Goal: Information Seeking & Learning: Learn about a topic

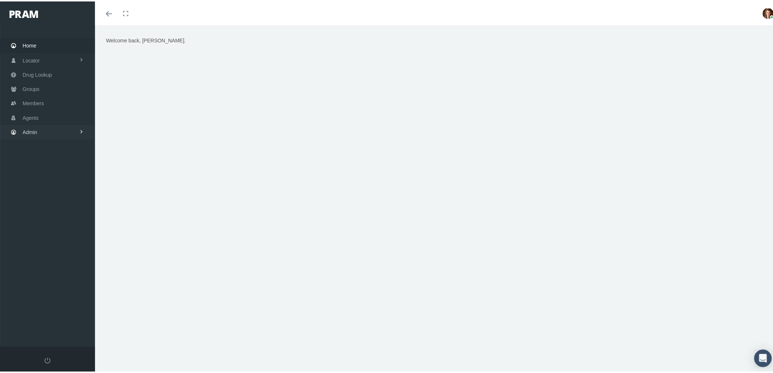
click at [40, 124] on link "Admin" at bounding box center [47, 130] width 95 height 14
click at [46, 157] on link "Agents" at bounding box center [47, 159] width 95 height 13
click at [64, 191] on span "Bank Info Requests" at bounding box center [50, 195] width 45 height 12
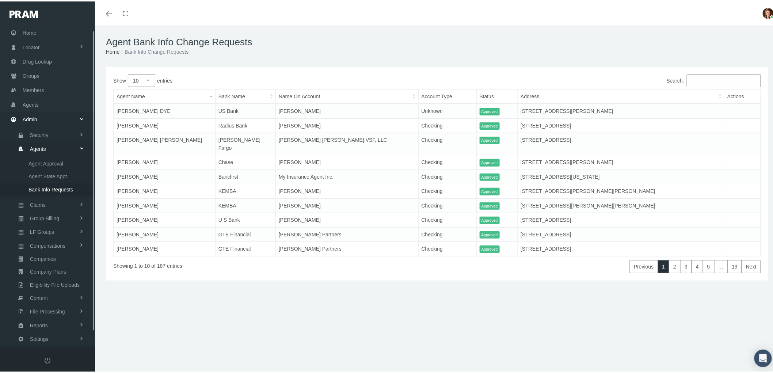
scroll to position [20, 0]
click at [34, 95] on span "Agents" at bounding box center [31, 95] width 16 height 14
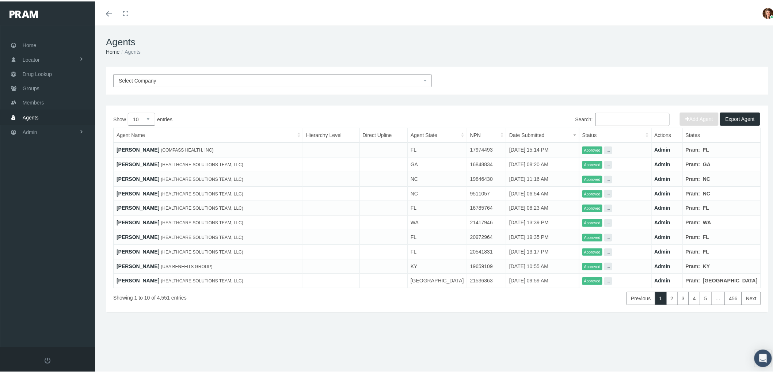
click at [610, 116] on input "Search:" at bounding box center [632, 117] width 74 height 13
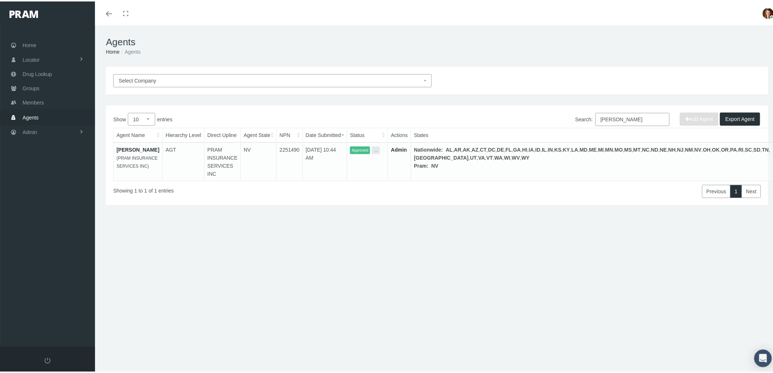
type input "david wilson"
click at [125, 148] on link "David Wilson" at bounding box center [137, 148] width 43 height 6
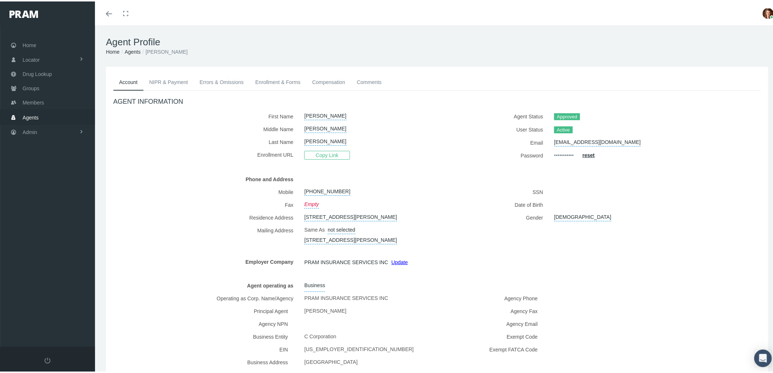
click at [169, 85] on link "NIPR & Payment" at bounding box center [169, 81] width 50 height 16
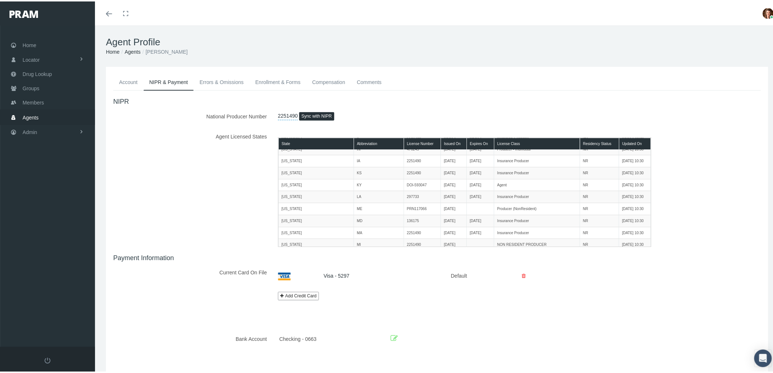
click at [218, 81] on link "Errors & Omissions" at bounding box center [222, 81] width 56 height 16
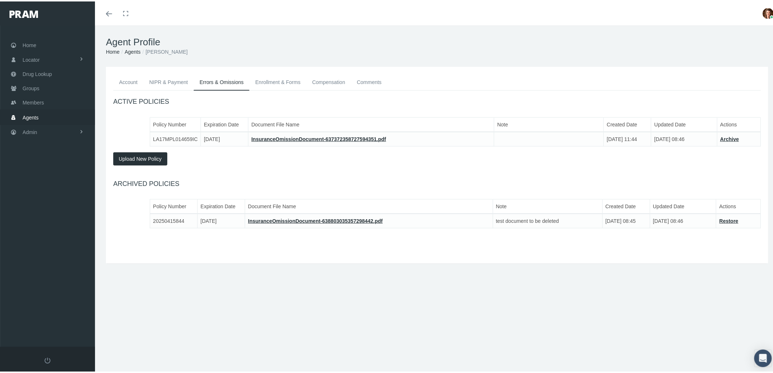
click at [293, 86] on link "Enrollment & Forms" at bounding box center [277, 81] width 57 height 16
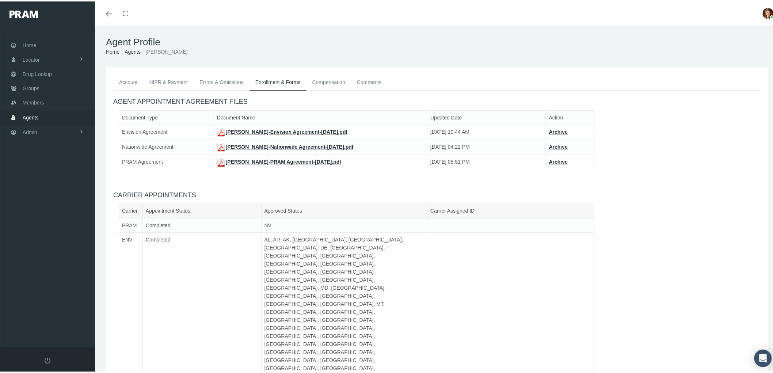
click at [371, 77] on link "Comments" at bounding box center [369, 81] width 37 height 16
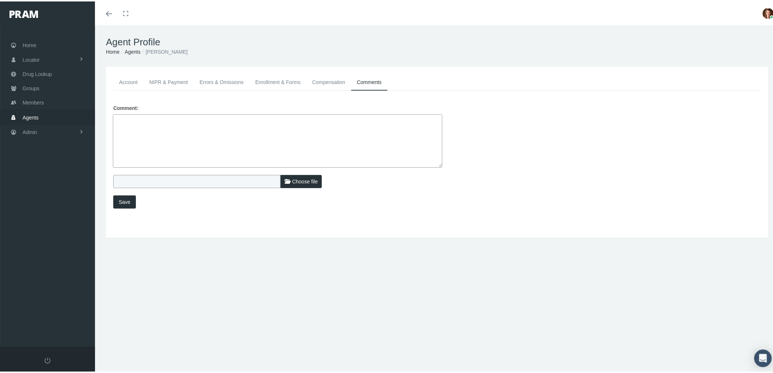
click at [332, 73] on link "Compensation" at bounding box center [328, 81] width 45 height 16
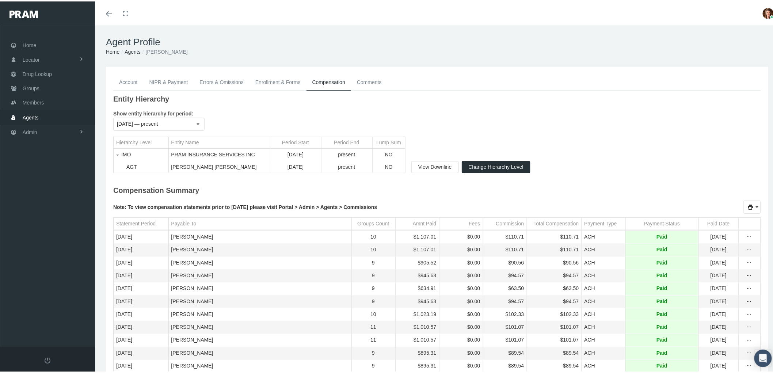
click at [274, 81] on link "Enrollment & Forms" at bounding box center [277, 81] width 57 height 16
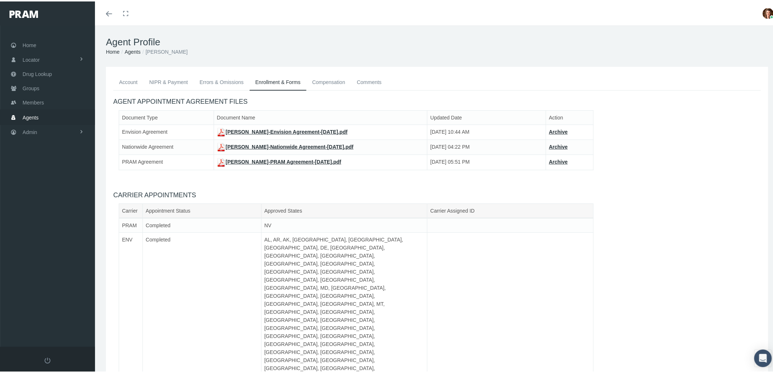
click at [211, 79] on link "Errors & Omissions" at bounding box center [222, 81] width 56 height 16
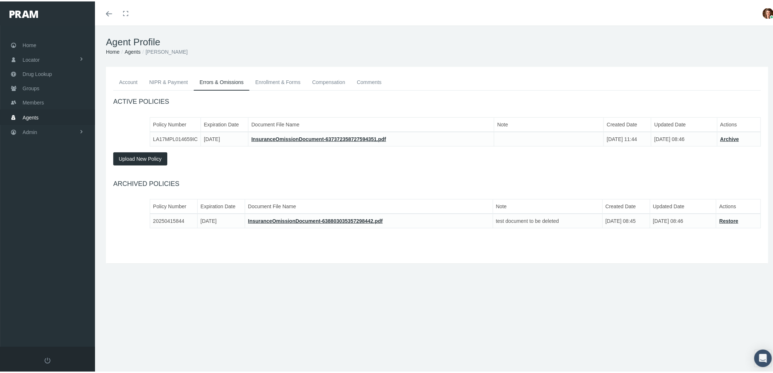
click at [165, 81] on link "NIPR & Payment" at bounding box center [169, 81] width 50 height 16
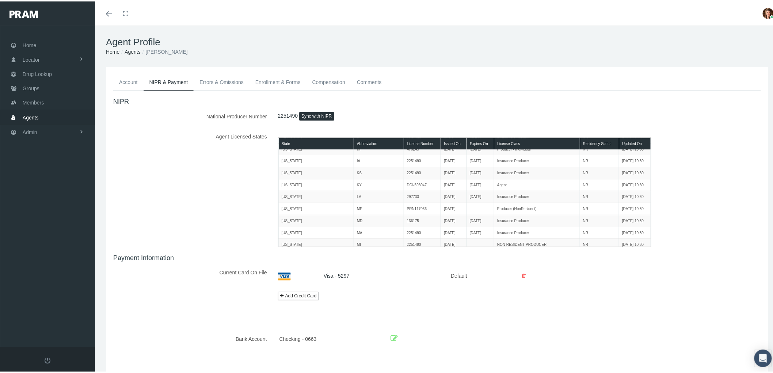
click at [285, 85] on link "Enrollment & Forms" at bounding box center [277, 81] width 57 height 16
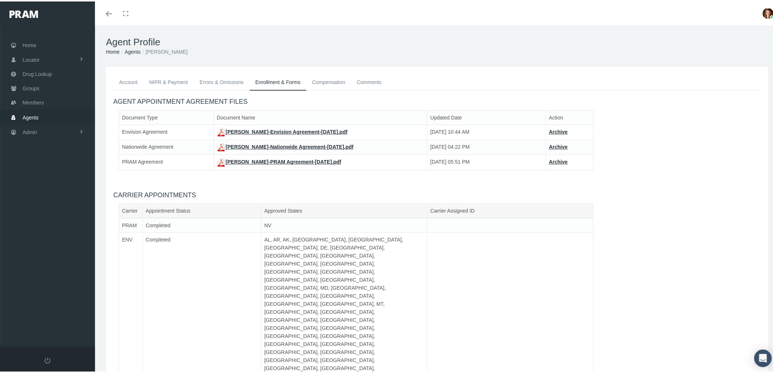
click at [209, 77] on link "Errors & Omissions" at bounding box center [222, 81] width 56 height 16
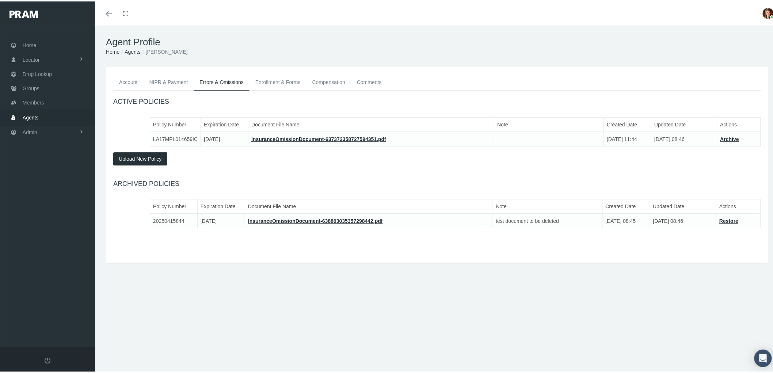
click at [179, 80] on link "NIPR & Payment" at bounding box center [169, 81] width 50 height 16
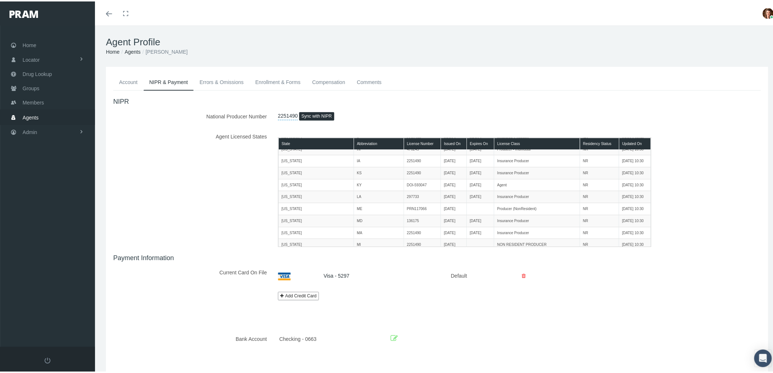
click at [223, 80] on link "Errors & Omissions" at bounding box center [222, 81] width 56 height 16
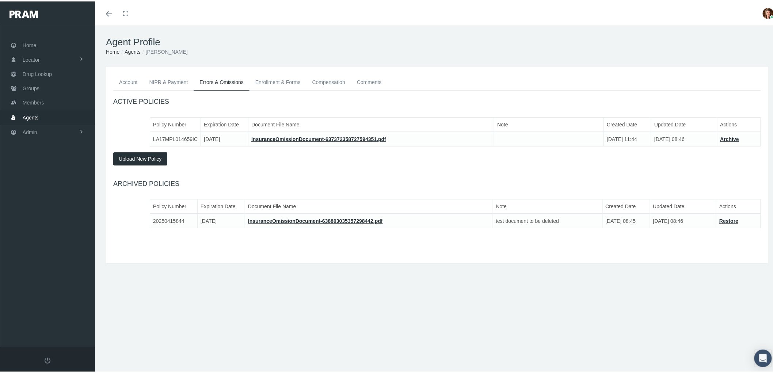
click at [286, 78] on link "Enrollment & Forms" at bounding box center [277, 81] width 57 height 16
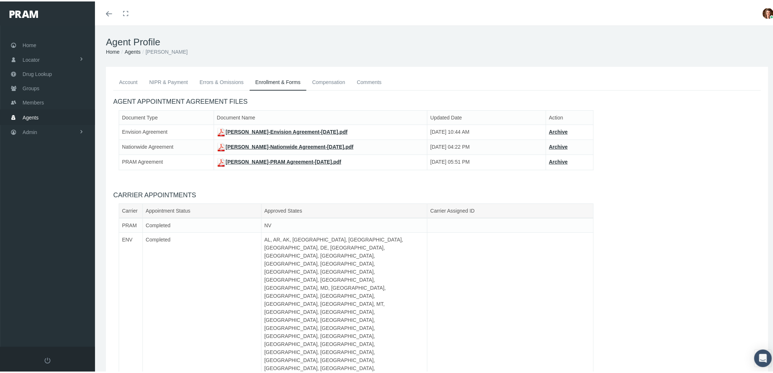
click at [365, 79] on link "Comments" at bounding box center [369, 81] width 37 height 16
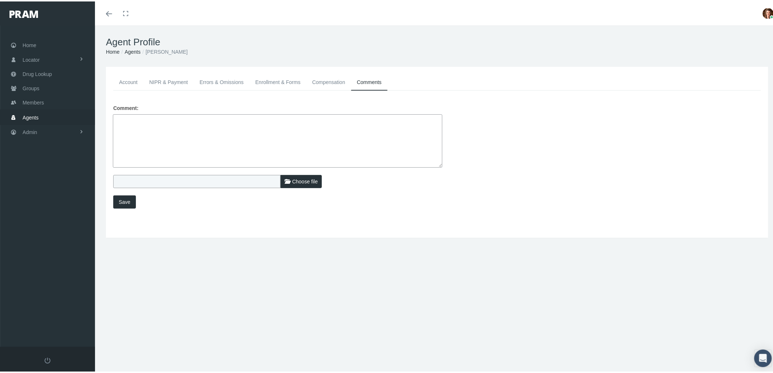
click at [331, 82] on link "Compensation" at bounding box center [328, 81] width 45 height 16
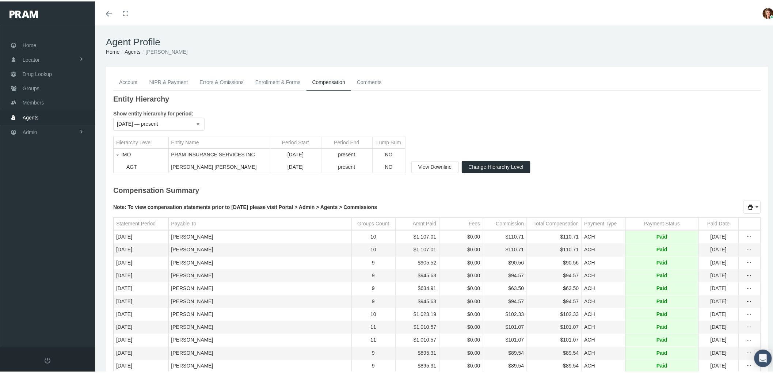
click at [289, 78] on link "Enrollment & Forms" at bounding box center [277, 81] width 57 height 16
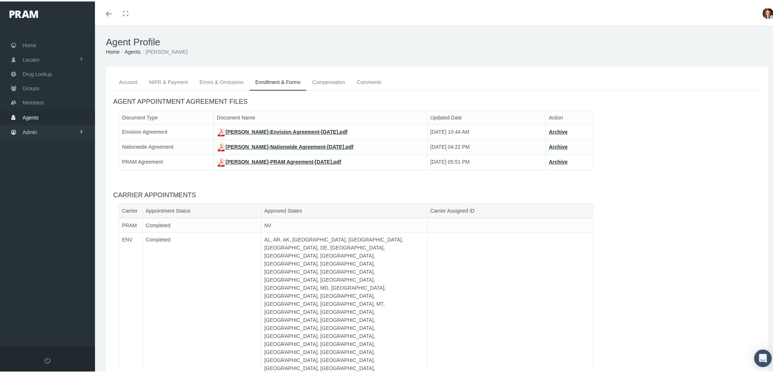
click at [43, 125] on link "Admin" at bounding box center [47, 130] width 95 height 14
click at [49, 155] on link "Agents" at bounding box center [47, 159] width 95 height 13
click at [57, 145] on link "Security" at bounding box center [47, 146] width 95 height 13
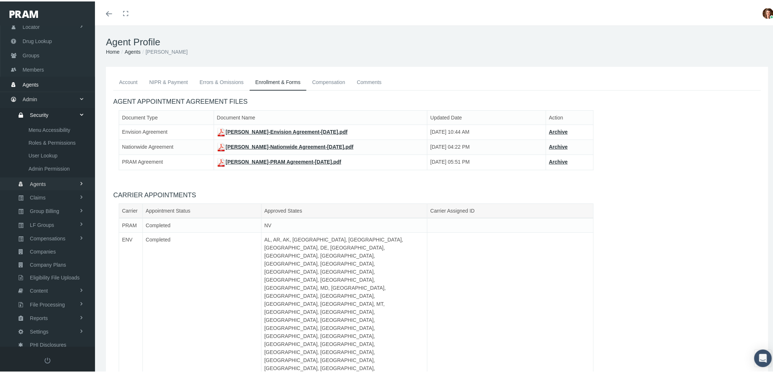
click at [68, 178] on link "Agents" at bounding box center [47, 182] width 95 height 13
click at [66, 153] on link "Agent Approval" at bounding box center [47, 154] width 95 height 13
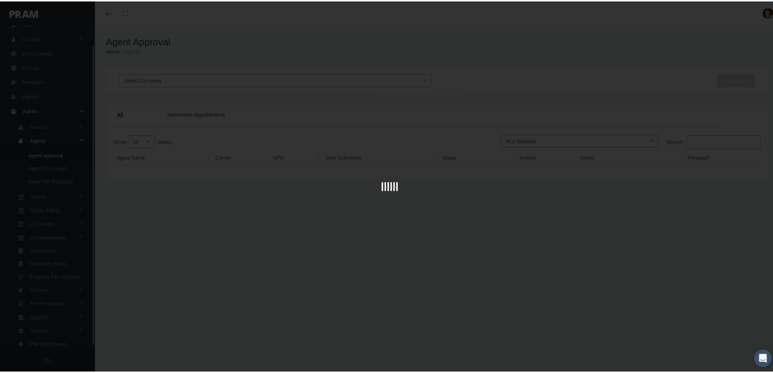
scroll to position [20, 0]
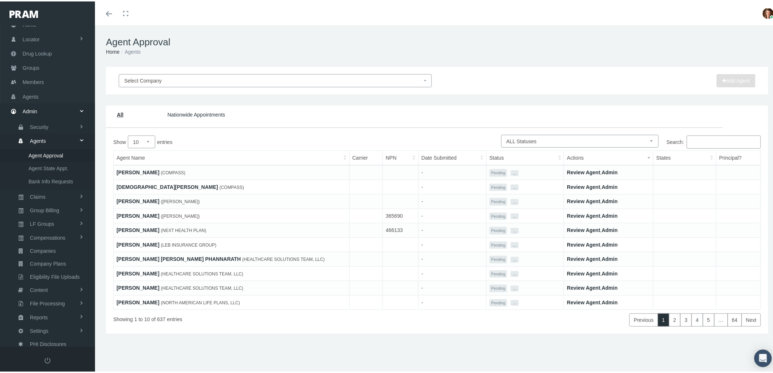
click at [119, 111] on u "All" at bounding box center [120, 113] width 7 height 6
click at [605, 137] on select "Pending Approved Awaiting Approval More Info Required Rejected On Hold Suspende…" at bounding box center [579, 139] width 157 height 13
click at [184, 114] on link "Nationwide Appointments" at bounding box center [196, 113] width 58 height 6
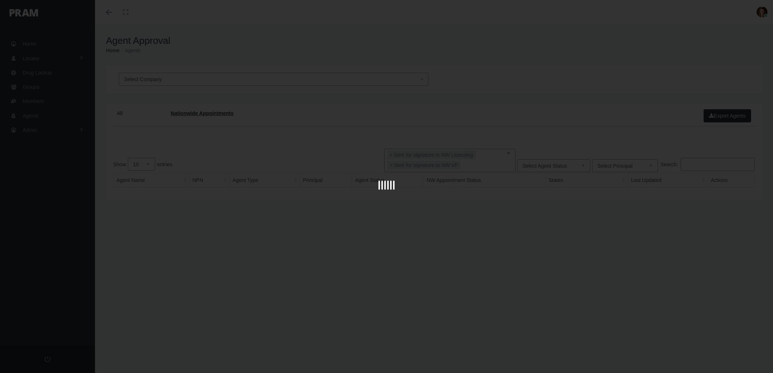
select select "2"
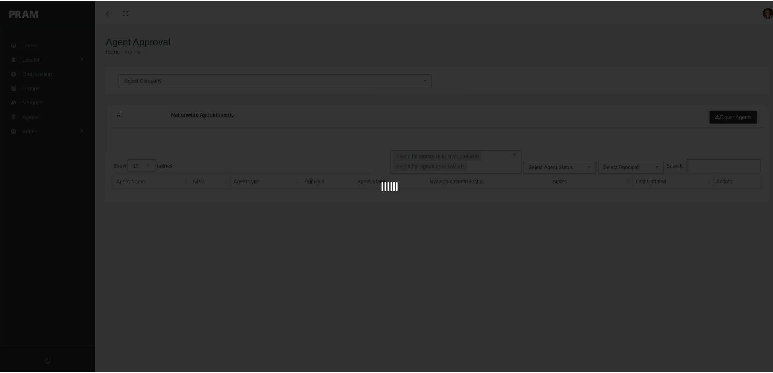
scroll to position [13, 0]
click at [39, 127] on div at bounding box center [389, 186] width 779 height 373
click at [432, 132] on div at bounding box center [389, 186] width 779 height 373
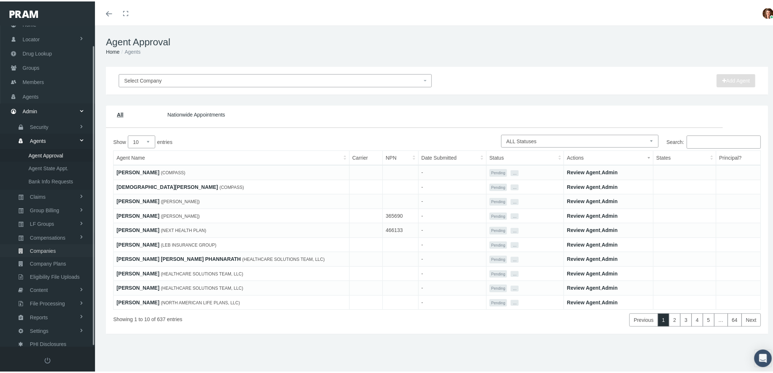
click at [71, 246] on link "Companies" at bounding box center [47, 249] width 95 height 13
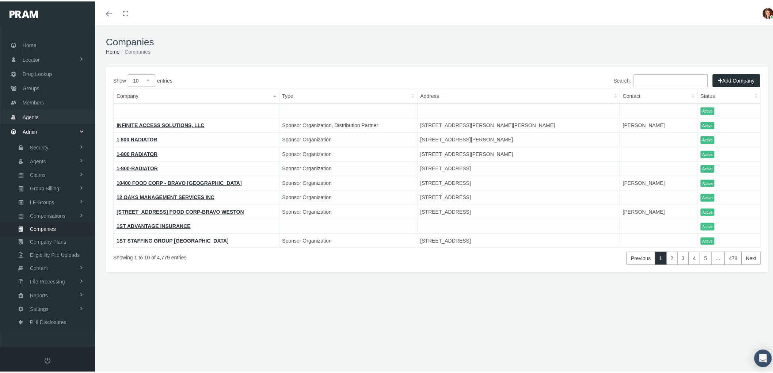
click at [46, 114] on link "Agents" at bounding box center [47, 115] width 95 height 14
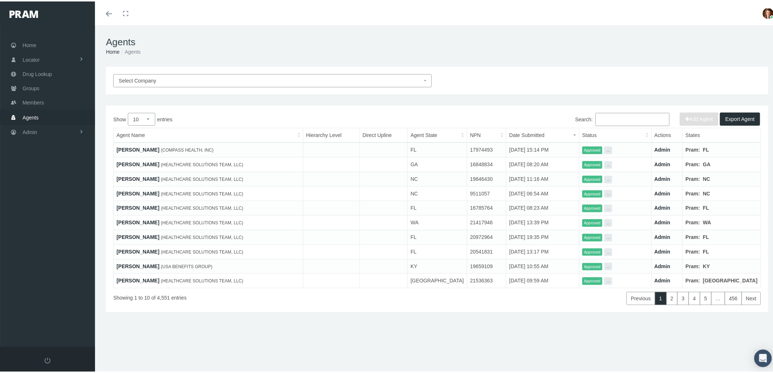
click at [606, 118] on input "Search:" at bounding box center [632, 117] width 74 height 13
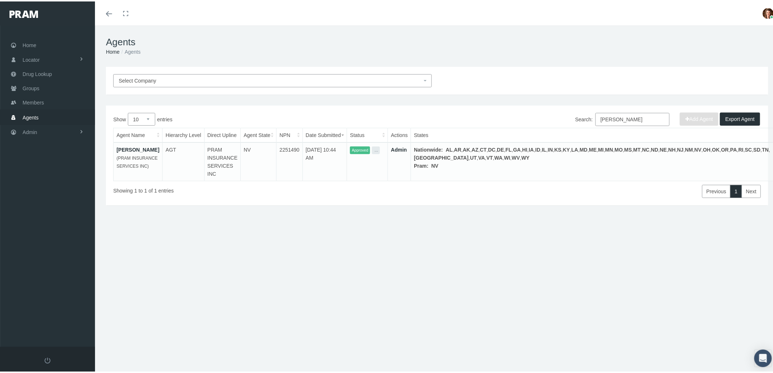
type input "[PERSON_NAME]"
click at [127, 146] on link "[PERSON_NAME]" at bounding box center [137, 148] width 43 height 6
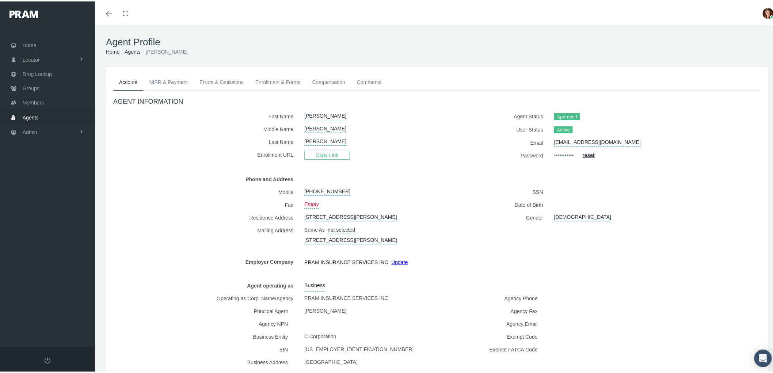
click at [169, 82] on link "NIPR & Payment" at bounding box center [169, 81] width 50 height 16
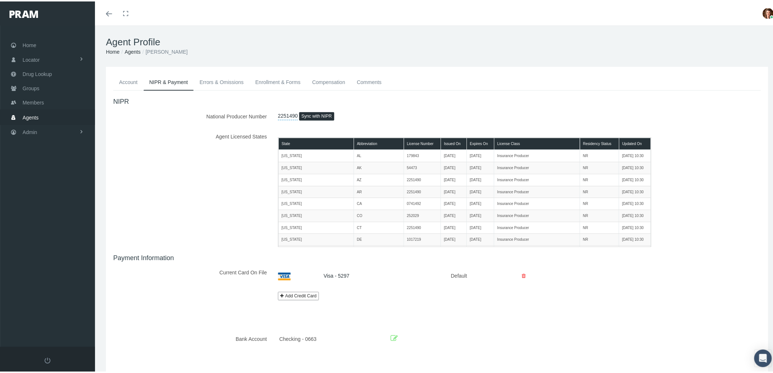
click at [216, 82] on link "Errors & Omissions" at bounding box center [222, 81] width 56 height 16
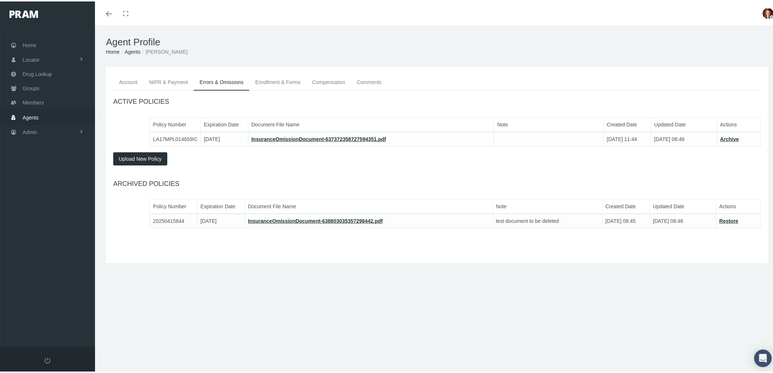
click at [269, 76] on link "Enrollment & Forms" at bounding box center [277, 81] width 57 height 16
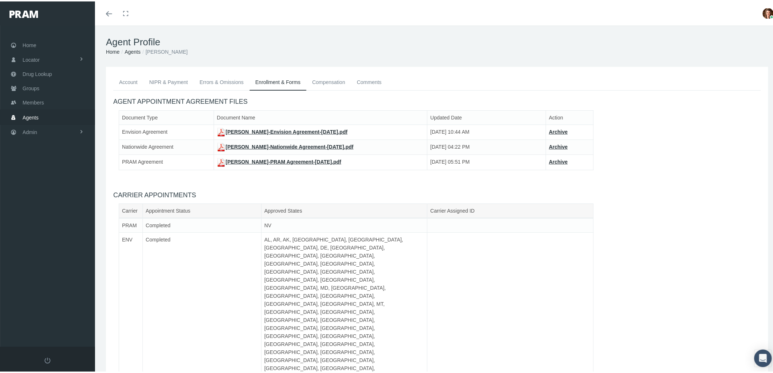
click at [332, 80] on link "Compensation" at bounding box center [328, 81] width 45 height 16
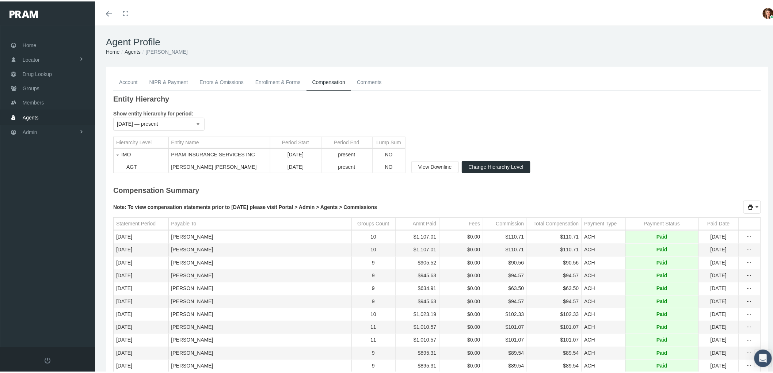
click at [371, 78] on link "Comments" at bounding box center [369, 81] width 37 height 16
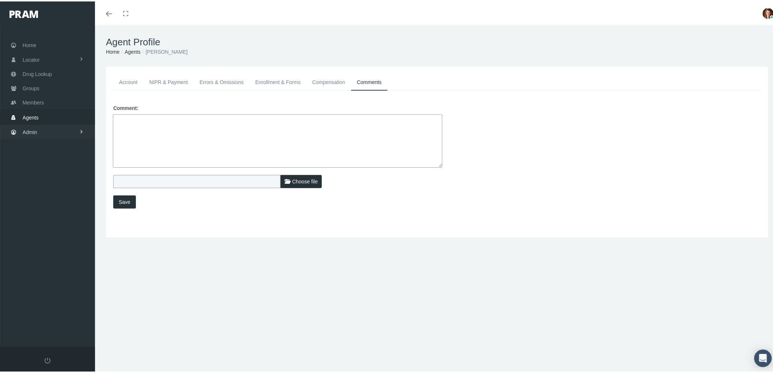
click at [53, 131] on link "Admin" at bounding box center [47, 130] width 95 height 14
click at [57, 158] on link "Agents" at bounding box center [47, 159] width 95 height 13
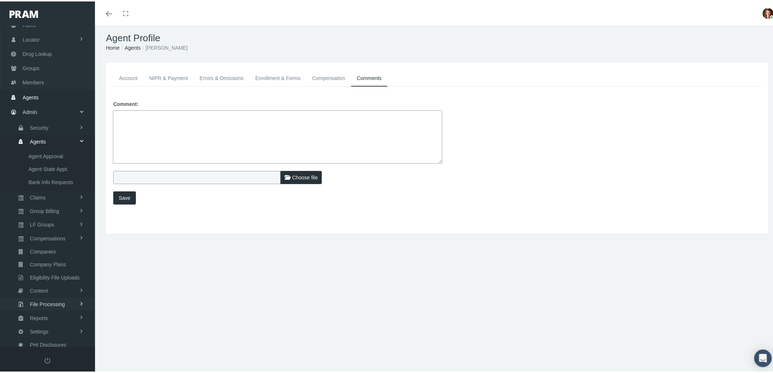
scroll to position [16, 0]
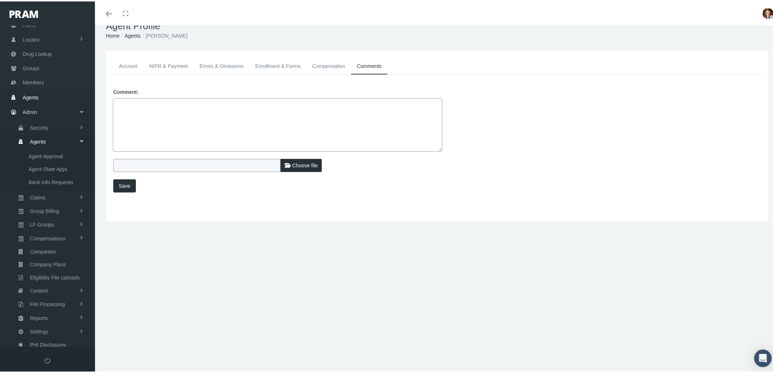
click at [49, 108] on link "Admin" at bounding box center [47, 110] width 95 height 14
click at [45, 130] on link "Admin" at bounding box center [47, 130] width 95 height 14
click at [51, 264] on span "Companies" at bounding box center [43, 270] width 26 height 12
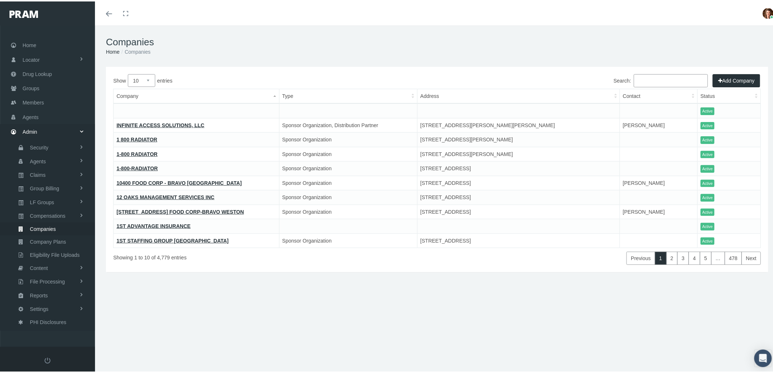
click at [645, 82] on input "Search:" at bounding box center [671, 79] width 74 height 13
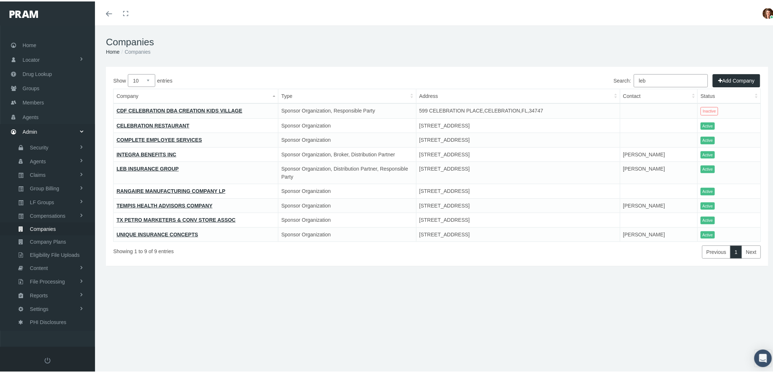
type input "leb"
click at [159, 165] on link "LEB INSURANCE GROUP" at bounding box center [147, 167] width 62 height 6
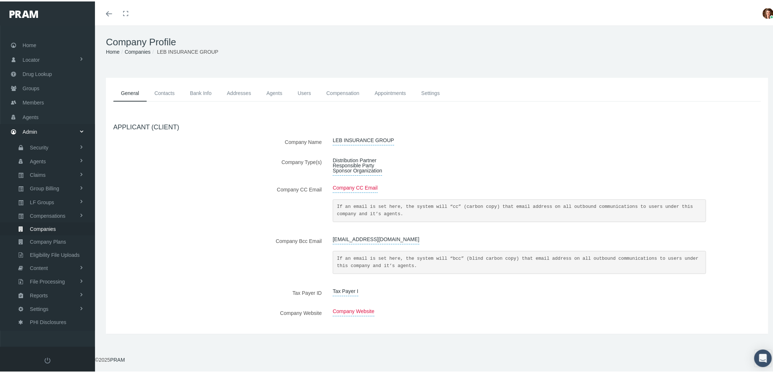
click at [167, 89] on link "Contacts" at bounding box center [164, 92] width 35 height 16
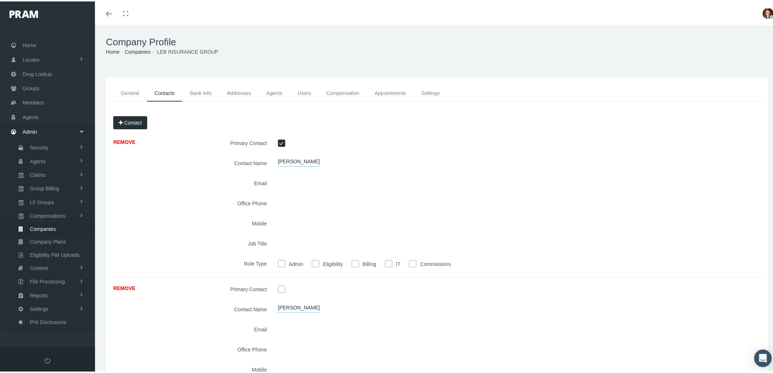
click at [191, 88] on link "Bank Info" at bounding box center [200, 92] width 37 height 16
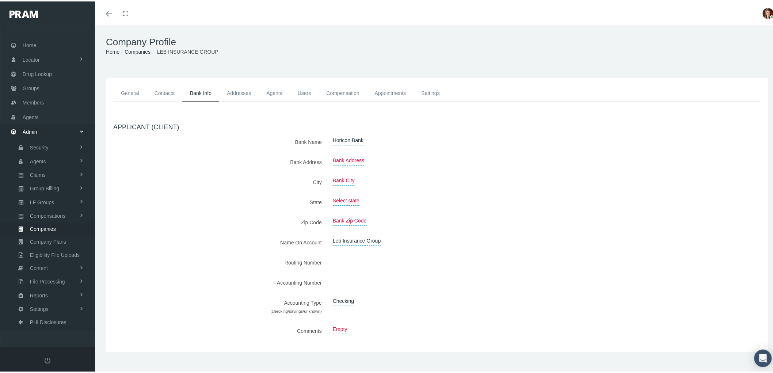
click at [233, 93] on link "Addresses" at bounding box center [238, 92] width 39 height 16
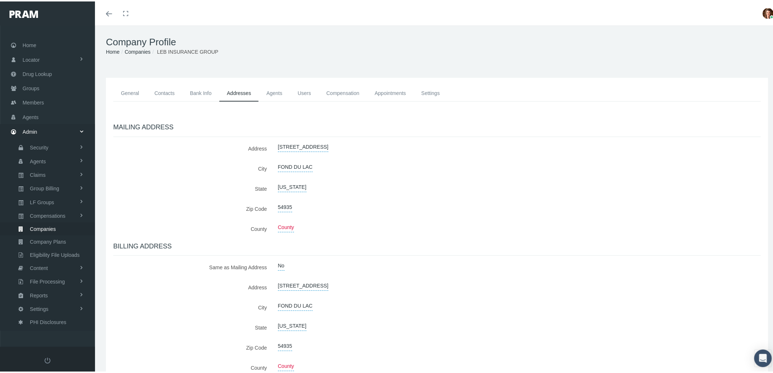
click at [270, 89] on link "Agents" at bounding box center [274, 92] width 31 height 16
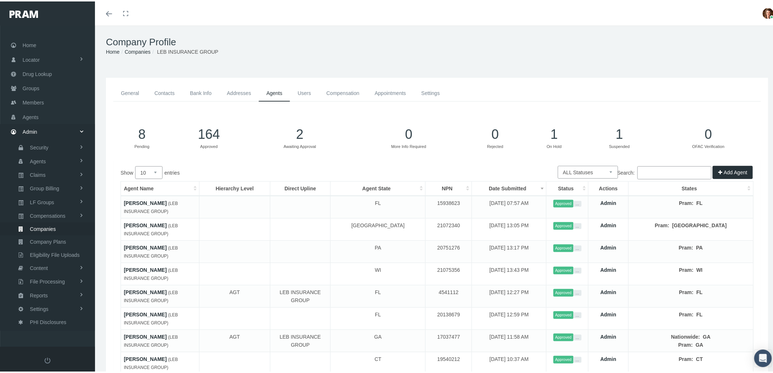
click at [294, 94] on link "Users" at bounding box center [304, 92] width 29 height 16
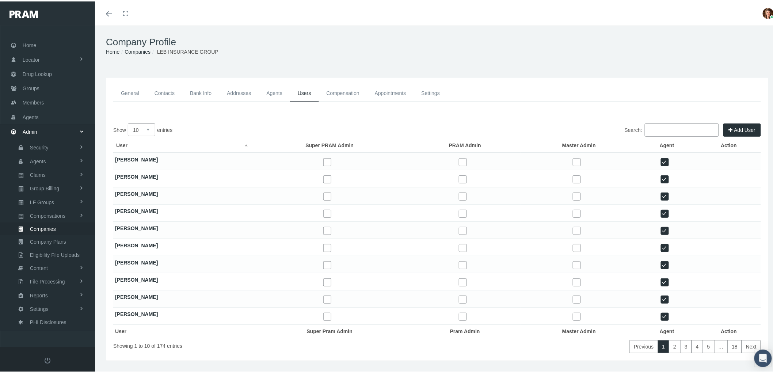
click at [349, 92] on link "Compensation" at bounding box center [343, 92] width 48 height 16
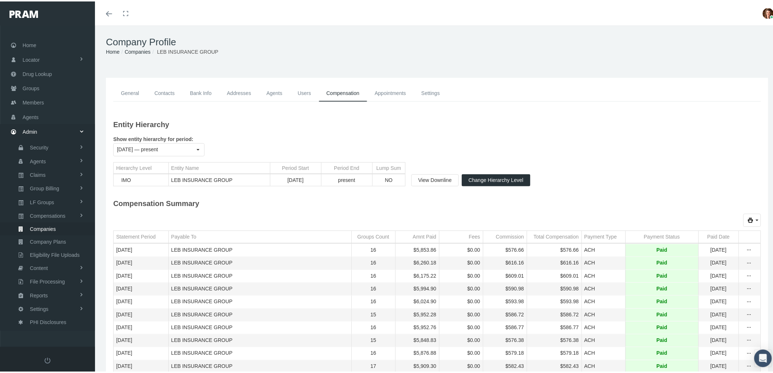
click at [391, 95] on link "Appointments" at bounding box center [390, 92] width 47 height 16
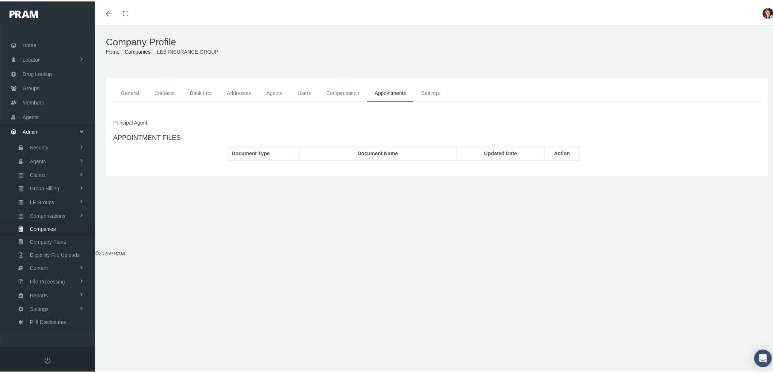
click at [436, 89] on link "Settings" at bounding box center [430, 92] width 34 height 16
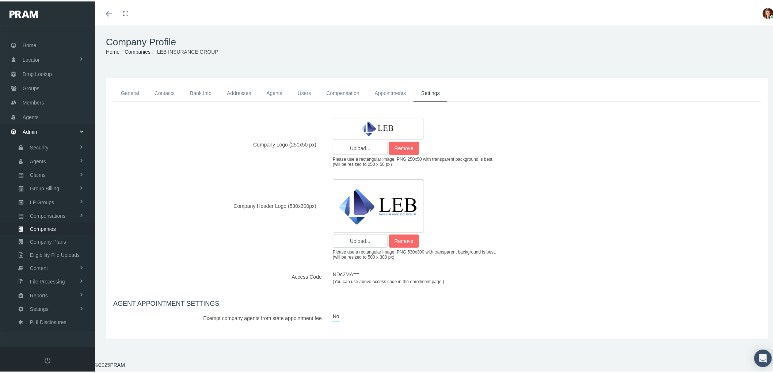
click at [392, 90] on link "Appointments" at bounding box center [390, 92] width 47 height 16
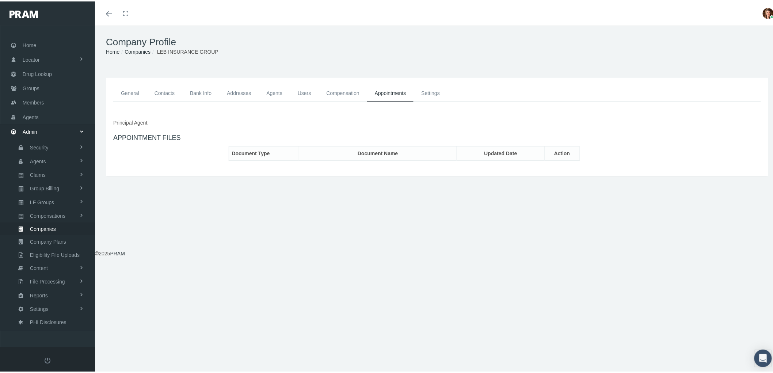
click at [275, 91] on link "Agents" at bounding box center [274, 92] width 31 height 16
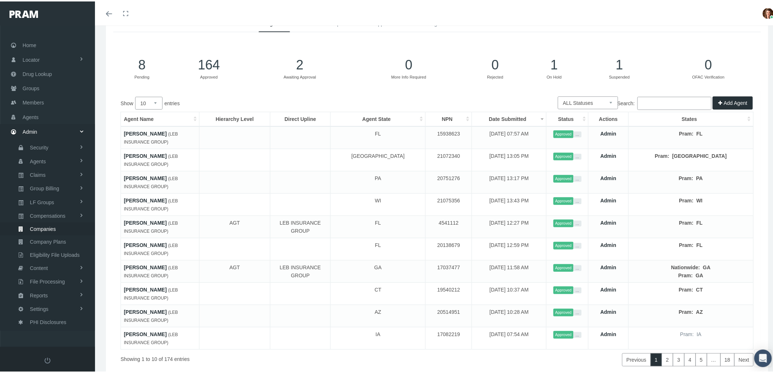
scroll to position [81, 0]
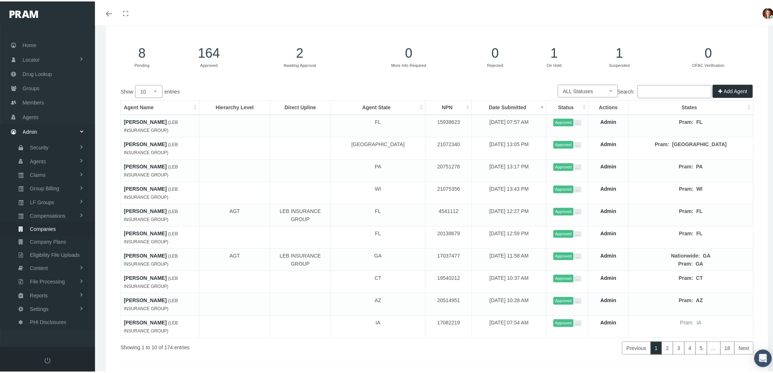
click at [650, 94] on input "Search:" at bounding box center [674, 90] width 74 height 13
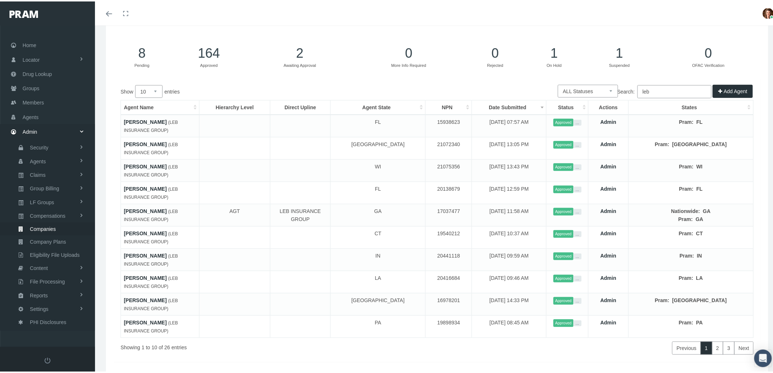
type input "leb"
click at [154, 90] on select "10 25 50 100" at bounding box center [148, 90] width 27 height 13
select select "100"
click at [135, 84] on select "10 25 50 100" at bounding box center [148, 90] width 27 height 13
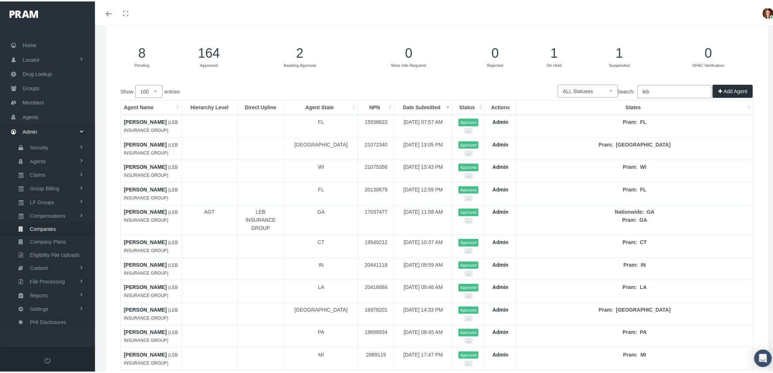
click at [135, 104] on th "Agent Name" at bounding box center [151, 106] width 61 height 15
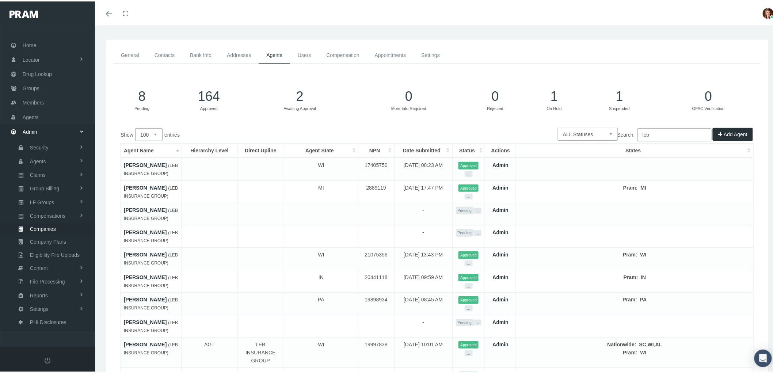
scroll to position [0, 0]
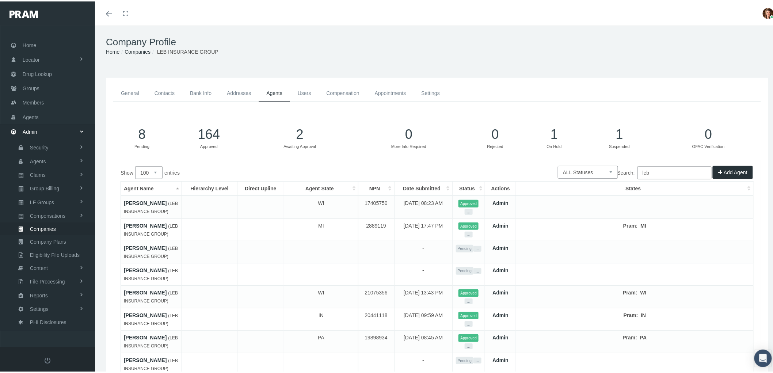
click at [388, 93] on link "Appointments" at bounding box center [390, 92] width 47 height 16
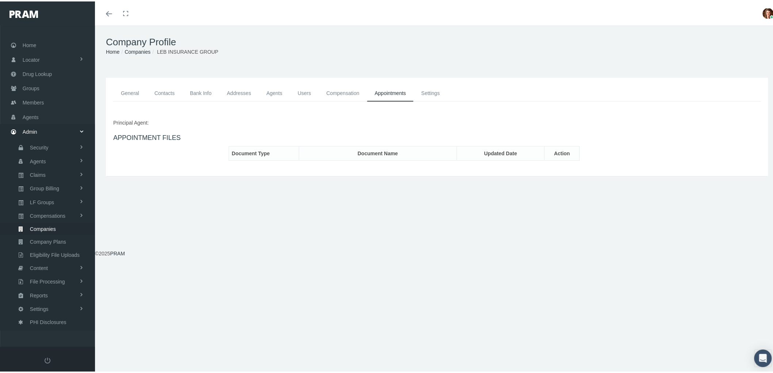
click at [427, 83] on div "General Contacts Bank Info Addresses Agents Users Compensation Appointments" at bounding box center [437, 125] width 662 height 98
click at [49, 222] on span "Companies" at bounding box center [43, 227] width 26 height 12
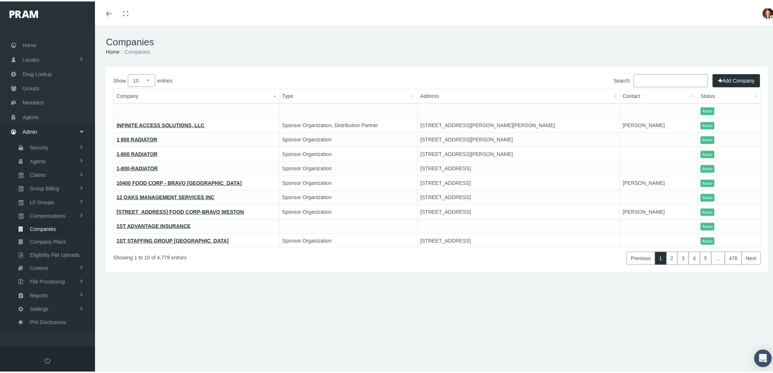
click at [641, 76] on input "Search:" at bounding box center [671, 79] width 74 height 13
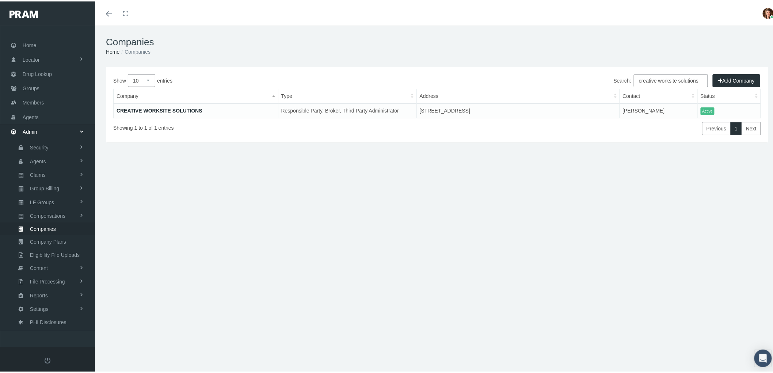
type input "creative worksite solutions"
click at [162, 106] on link "CREATIVE WORKSITE SOLUTIONS" at bounding box center [159, 109] width 86 height 6
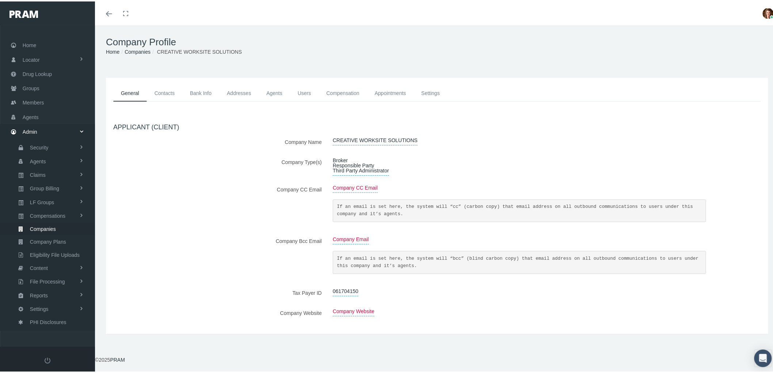
click at [283, 89] on link "Agents" at bounding box center [274, 92] width 31 height 16
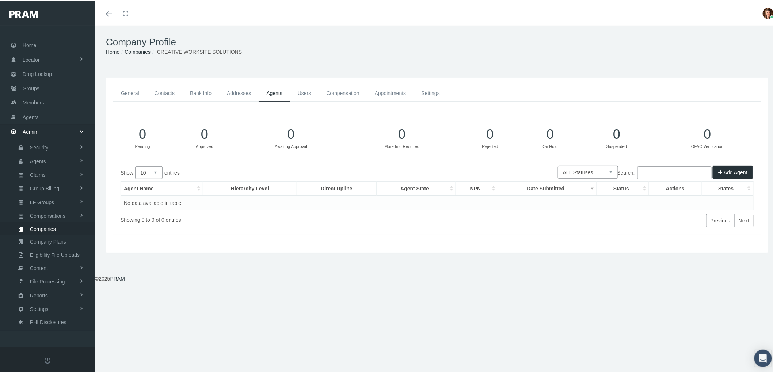
click at [378, 89] on link "Appointments" at bounding box center [390, 92] width 47 height 16
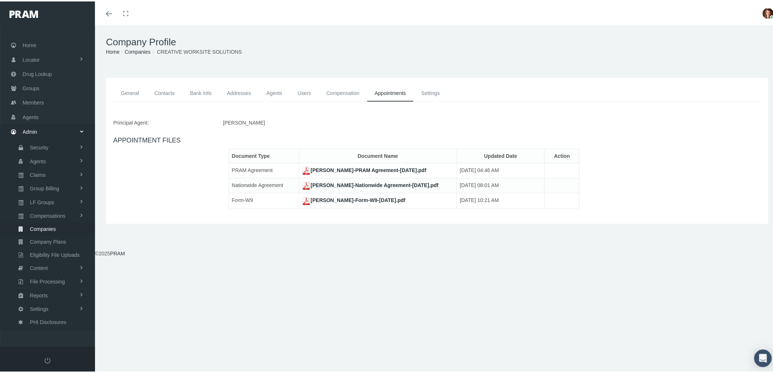
click at [326, 191] on td "BRUCE THOMPSON-Nationwide Agreement-Nov 08, 2022.pdf" at bounding box center [378, 184] width 158 height 15
click at [322, 184] on link "BRUCE THOMPSON-Nationwide Agreement-Nov 08, 2022.pdf" at bounding box center [370, 184] width 137 height 6
click at [45, 226] on span "Companies" at bounding box center [43, 227] width 26 height 12
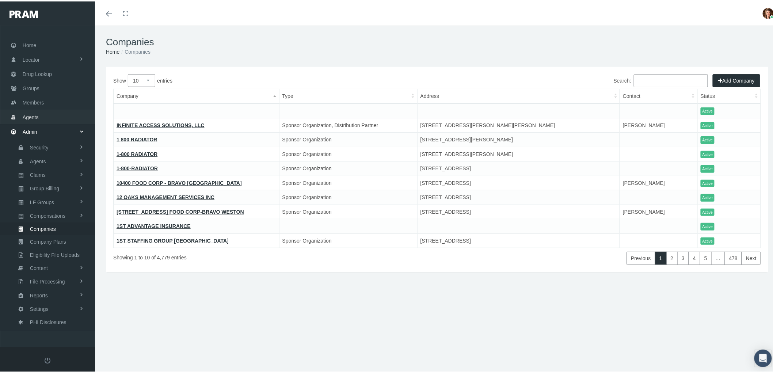
click at [36, 116] on span "Agents" at bounding box center [31, 116] width 16 height 14
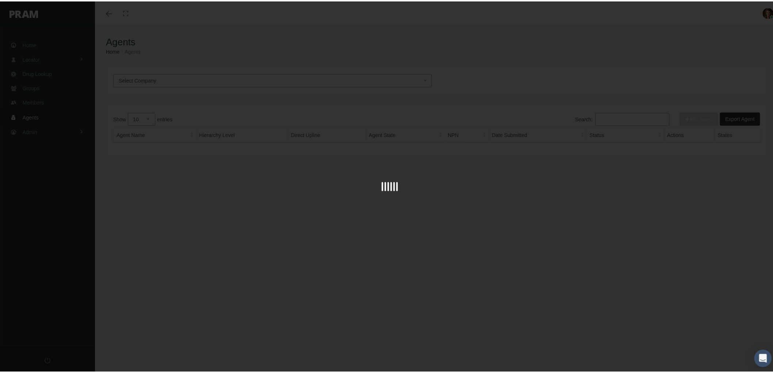
click at [613, 115] on div at bounding box center [389, 186] width 779 height 373
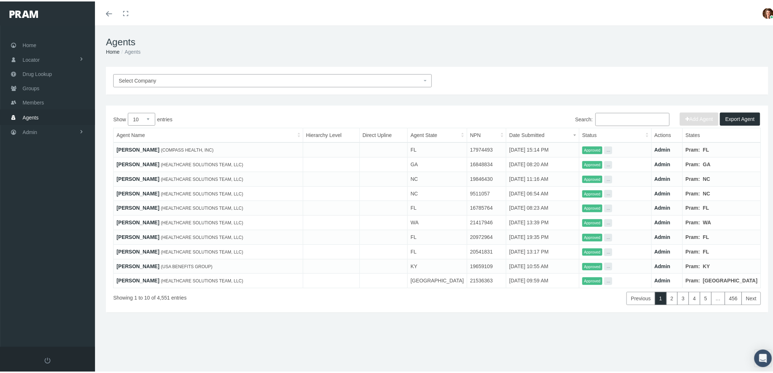
click at [605, 117] on input "Search:" at bounding box center [632, 117] width 74 height 13
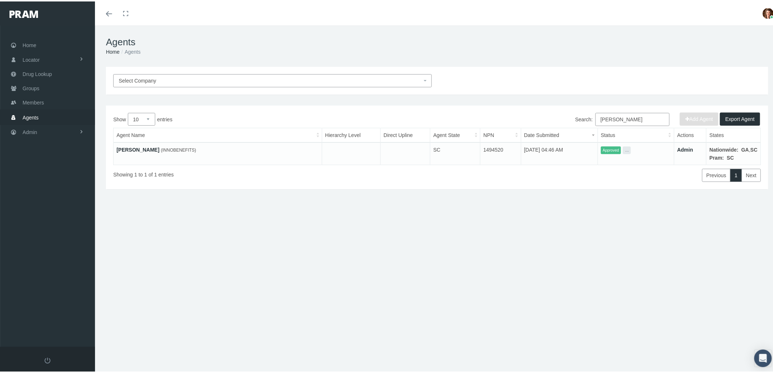
type input "bruce thompson"
click at [130, 145] on link "BRUCE THOMPSON" at bounding box center [137, 148] width 43 height 6
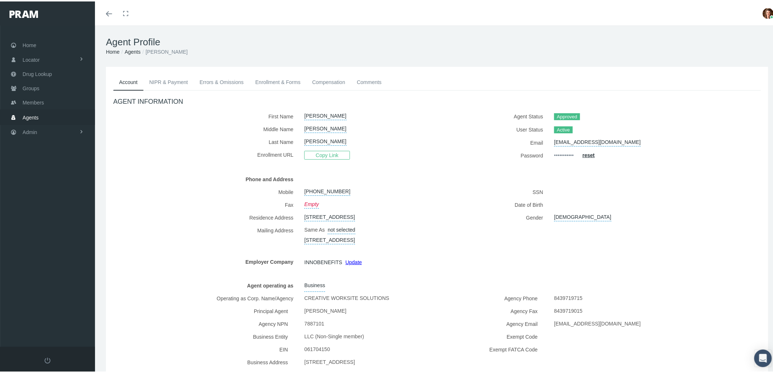
click at [173, 73] on link "NIPR & Payment" at bounding box center [169, 81] width 50 height 16
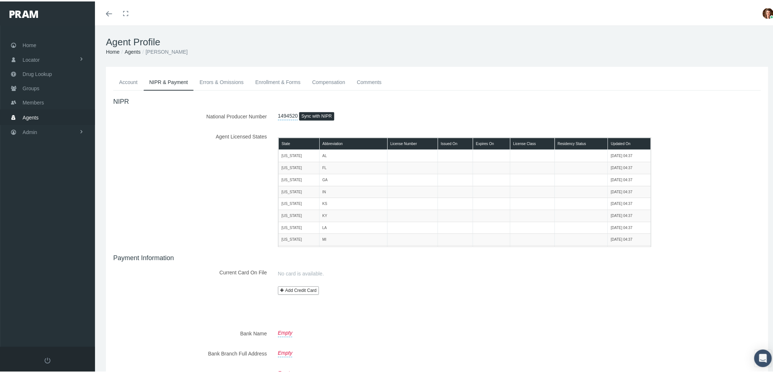
click at [217, 83] on link "Errors & Omissions" at bounding box center [222, 81] width 56 height 16
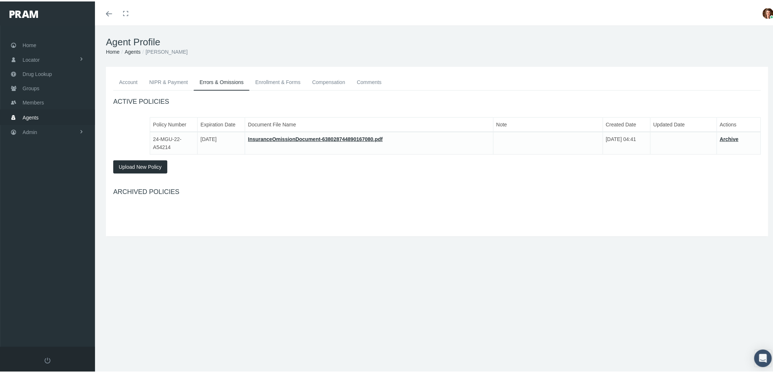
click at [277, 83] on link "Enrollment & Forms" at bounding box center [277, 81] width 57 height 16
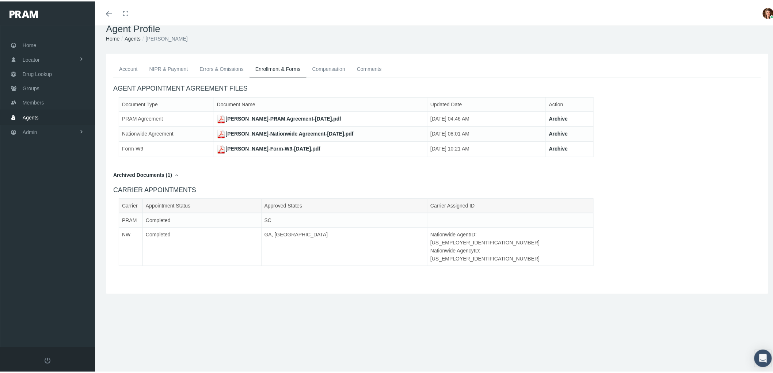
scroll to position [16, 0]
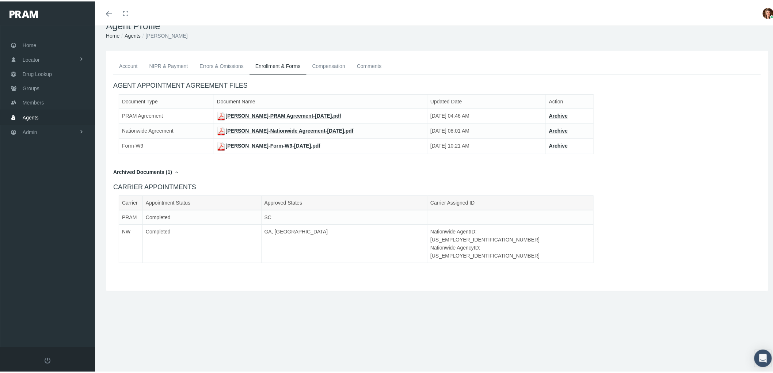
click at [334, 66] on link "Compensation" at bounding box center [328, 65] width 45 height 16
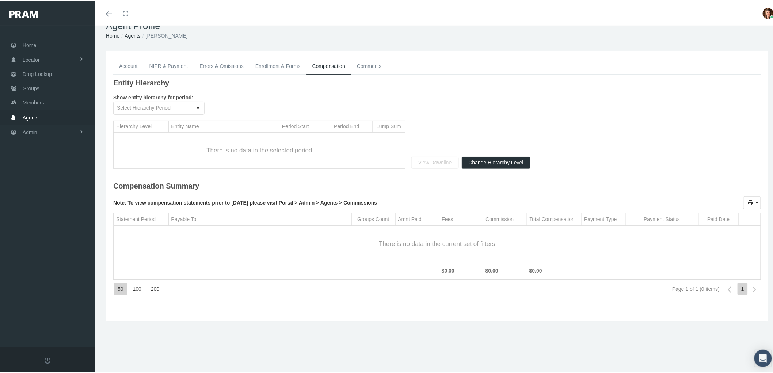
click at [362, 62] on link "Comments" at bounding box center [369, 65] width 37 height 16
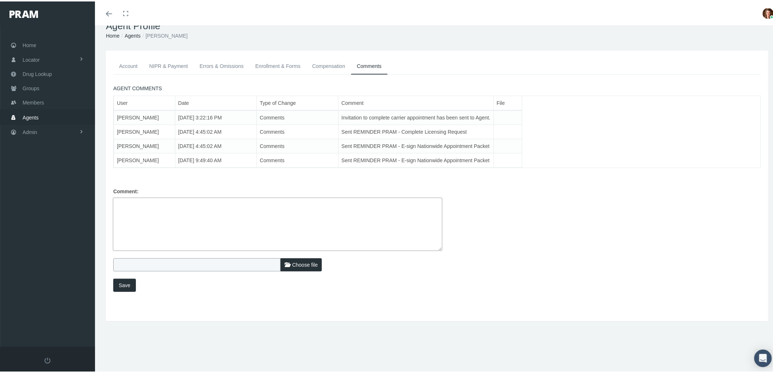
click at [168, 62] on link "NIPR & Payment" at bounding box center [169, 65] width 50 height 16
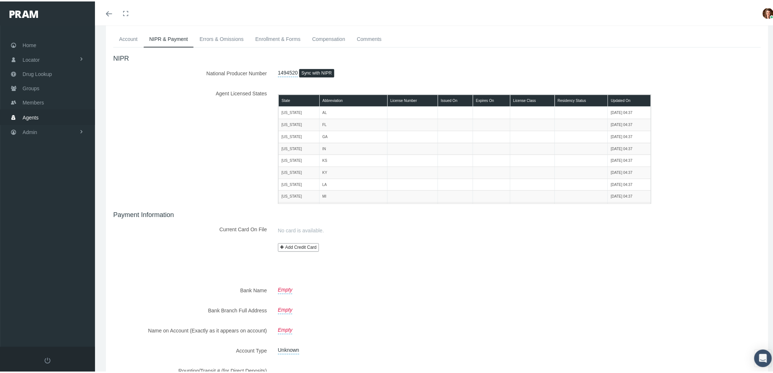
scroll to position [0, 0]
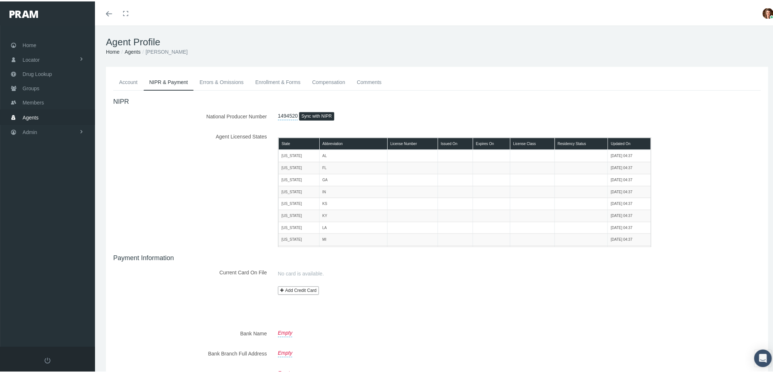
click at [216, 77] on link "Errors & Omissions" at bounding box center [222, 81] width 56 height 16
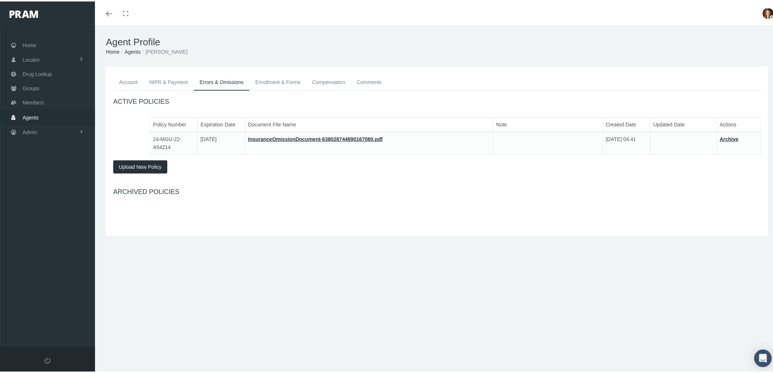
click at [271, 81] on link "Enrollment & Forms" at bounding box center [277, 81] width 57 height 16
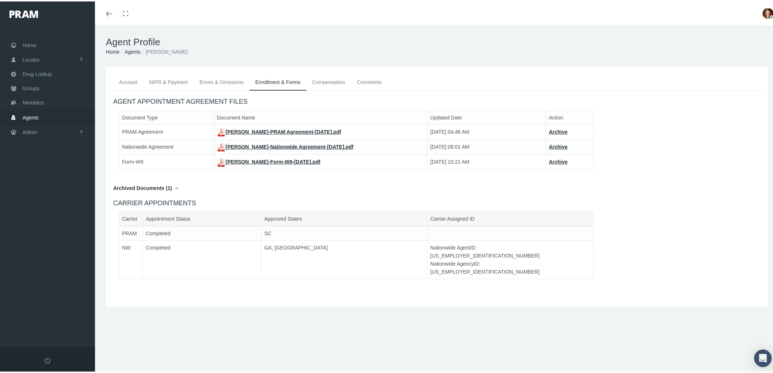
click at [324, 83] on link "Compensation" at bounding box center [328, 81] width 45 height 16
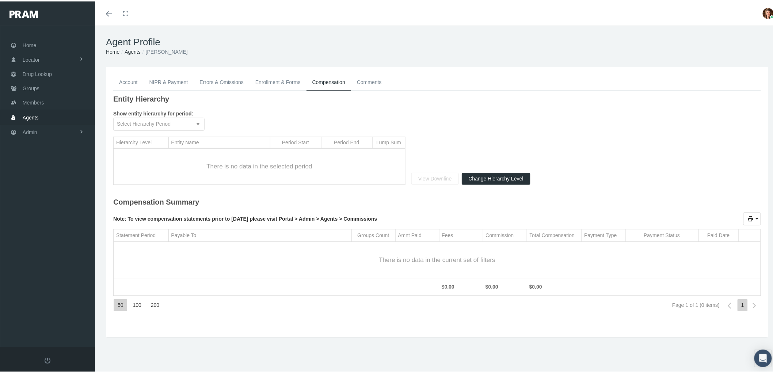
click at [373, 83] on link "Comments" at bounding box center [369, 81] width 37 height 16
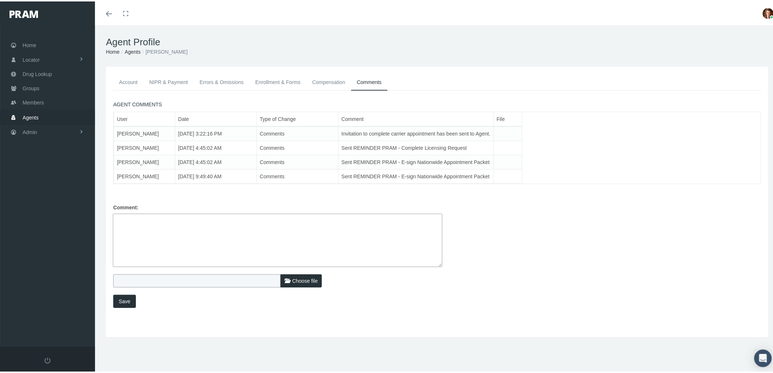
click at [128, 77] on link "Account" at bounding box center [128, 81] width 30 height 16
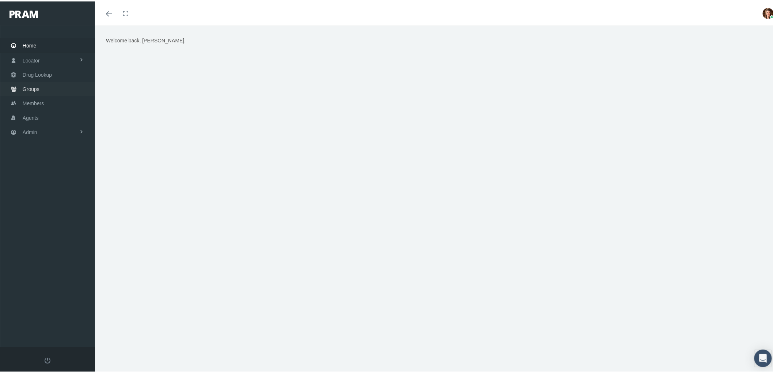
click at [39, 87] on span "Groups" at bounding box center [31, 88] width 17 height 14
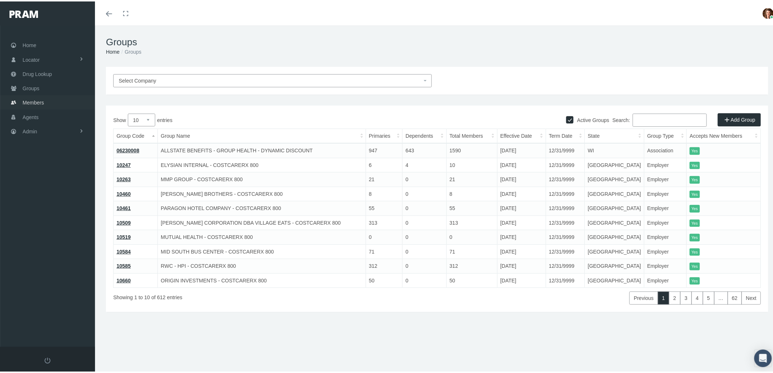
click at [45, 102] on link "Members" at bounding box center [47, 101] width 95 height 14
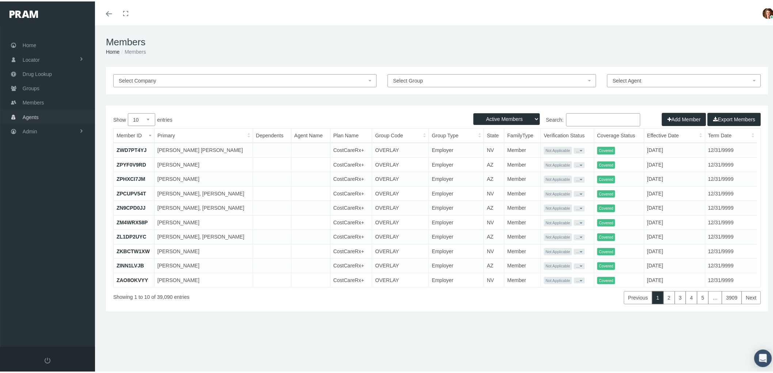
click at [33, 113] on span "Agents" at bounding box center [31, 116] width 16 height 14
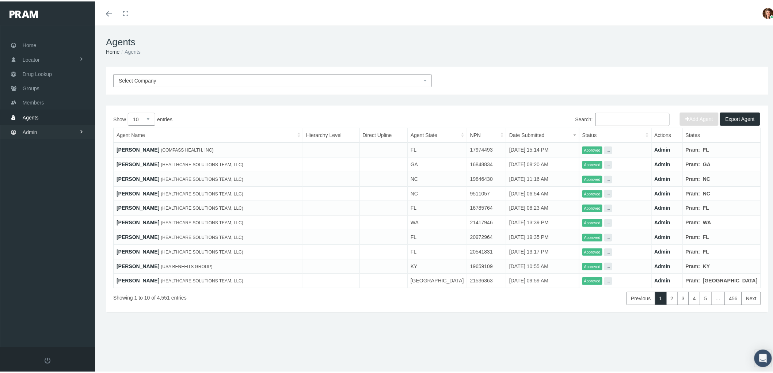
click at [31, 126] on span "Admin" at bounding box center [30, 131] width 15 height 14
click at [60, 145] on link "Security" at bounding box center [47, 146] width 95 height 13
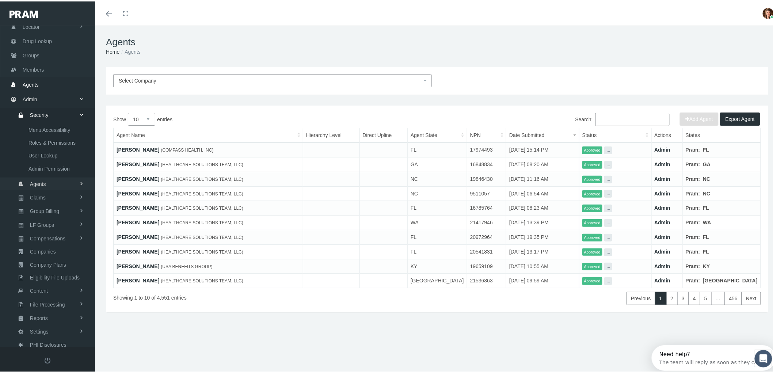
click at [68, 178] on link "Agents" at bounding box center [47, 182] width 95 height 13
click at [62, 163] on span "Agent State Appt." at bounding box center [48, 167] width 40 height 12
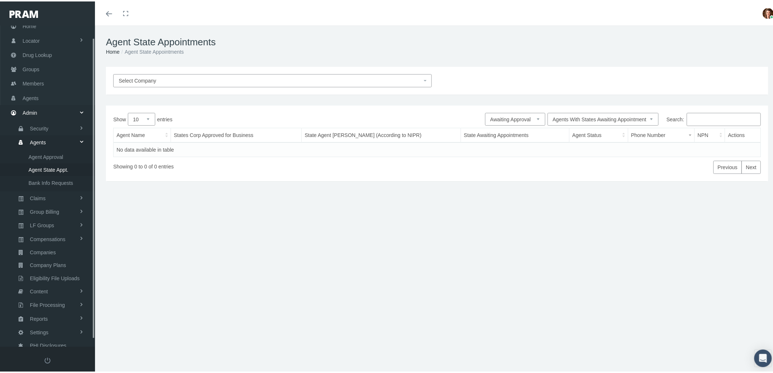
scroll to position [20, 0]
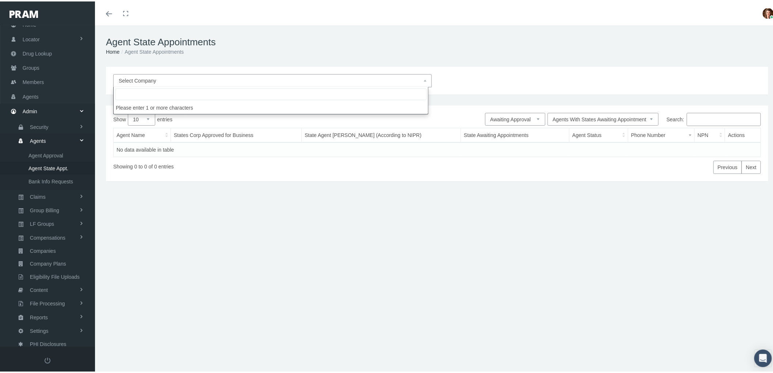
click at [192, 79] on span "Select Company" at bounding box center [270, 79] width 303 height 8
click at [304, 268] on div "Agent State Appointments Home Agent State Appointments Select Company Pending A…" at bounding box center [437, 202] width 684 height 357
click at [150, 76] on span "Select Company" at bounding box center [138, 79] width 38 height 6
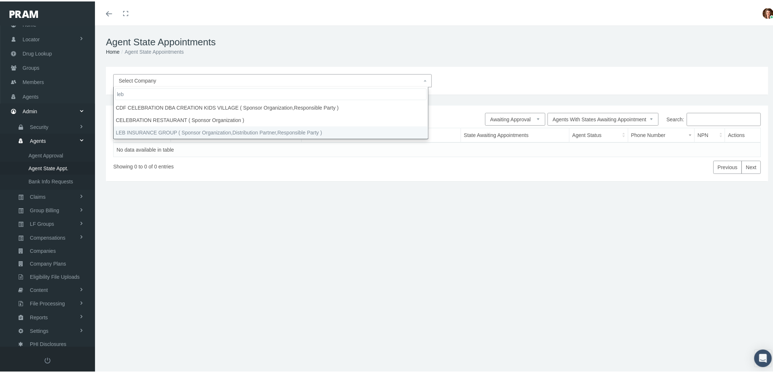
type input "leb"
select select "4760"
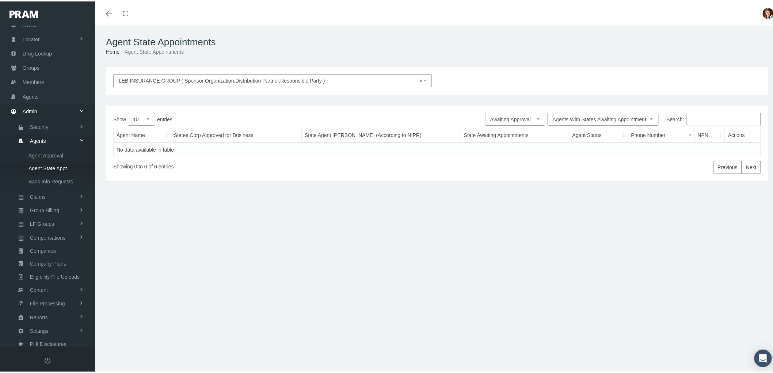
click at [701, 120] on input "Search:" at bounding box center [724, 117] width 74 height 13
type input "l"
select select
click at [688, 117] on input "Search:" at bounding box center [724, 117] width 74 height 13
type input "l"
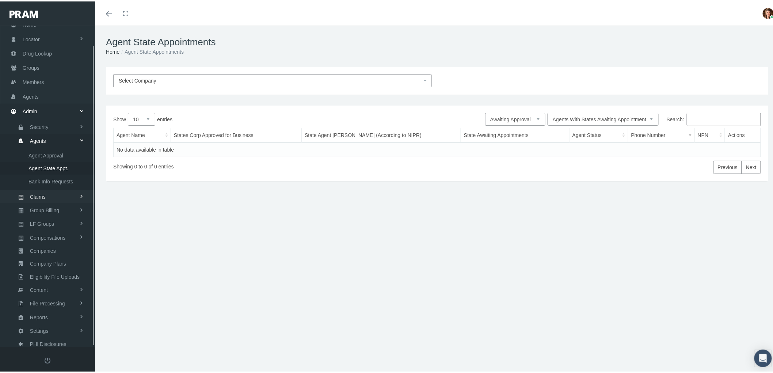
click at [78, 189] on link "Claims" at bounding box center [47, 195] width 95 height 13
click at [67, 241] on link "Group Billing" at bounding box center [47, 247] width 95 height 13
click at [66, 232] on link "LF Groups" at bounding box center [47, 233] width 95 height 13
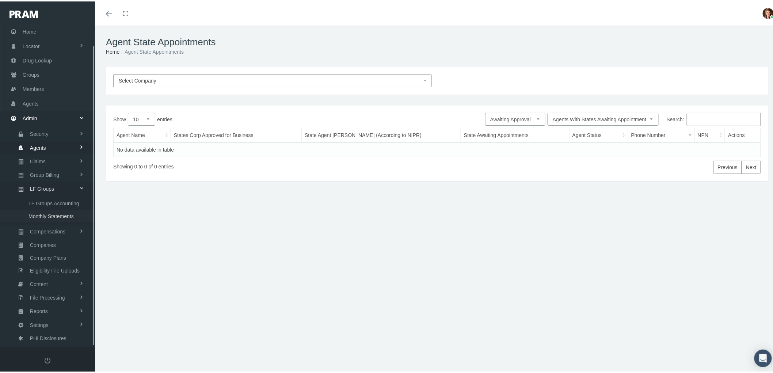
scroll to position [8, 0]
click at [64, 229] on span "Compensations" at bounding box center [47, 235] width 35 height 12
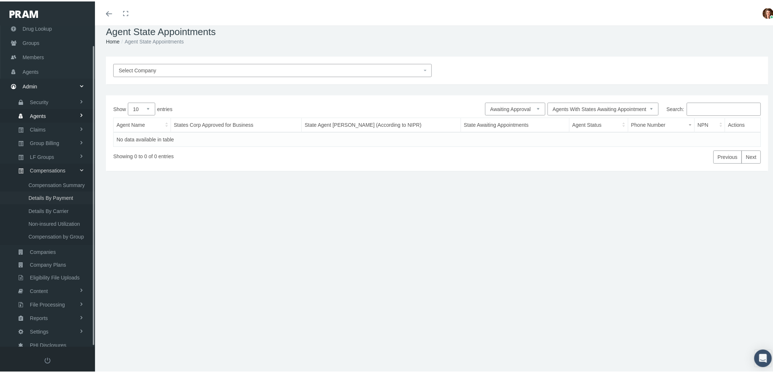
scroll to position [16, 0]
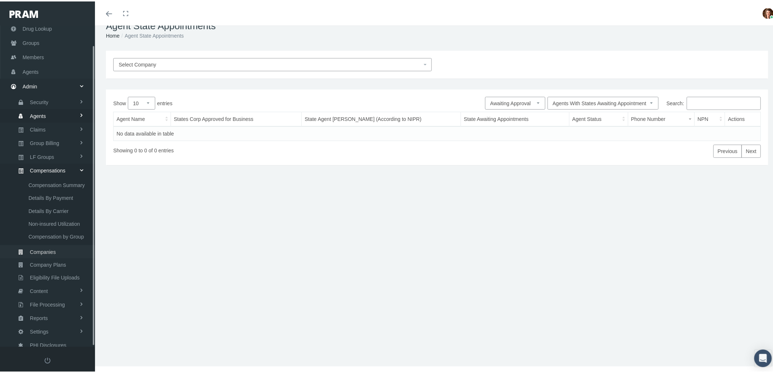
click at [65, 247] on link "Companies" at bounding box center [47, 250] width 95 height 13
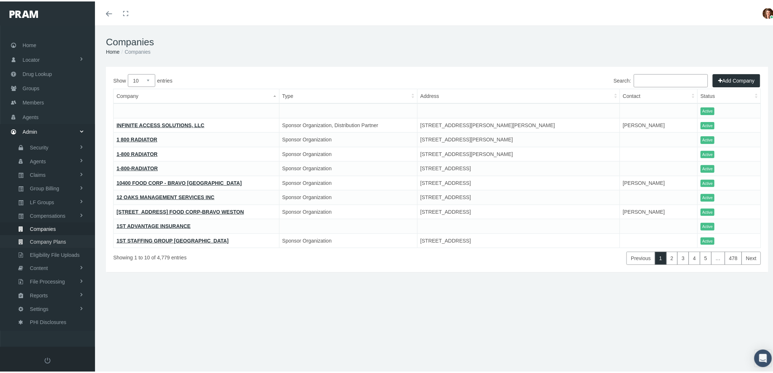
click at [64, 236] on span "Company Plans" at bounding box center [48, 240] width 36 height 12
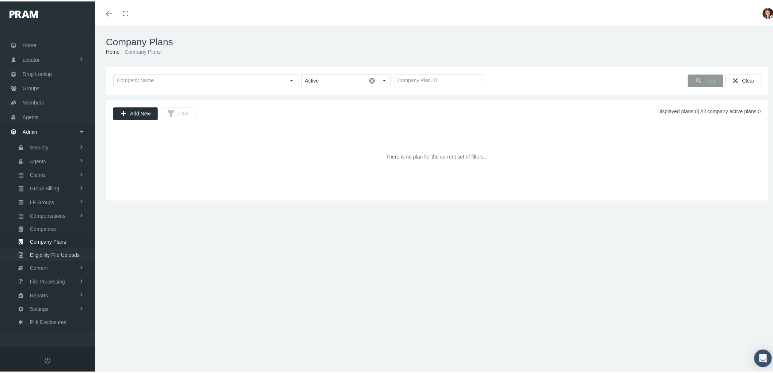
click at [70, 248] on span "Eligibility File Uploads" at bounding box center [55, 253] width 50 height 12
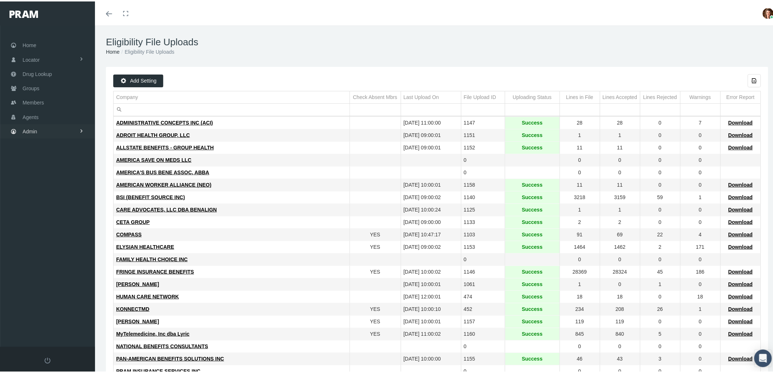
click at [34, 123] on span "Admin" at bounding box center [30, 130] width 15 height 14
click at [51, 261] on link "Content" at bounding box center [47, 266] width 95 height 13
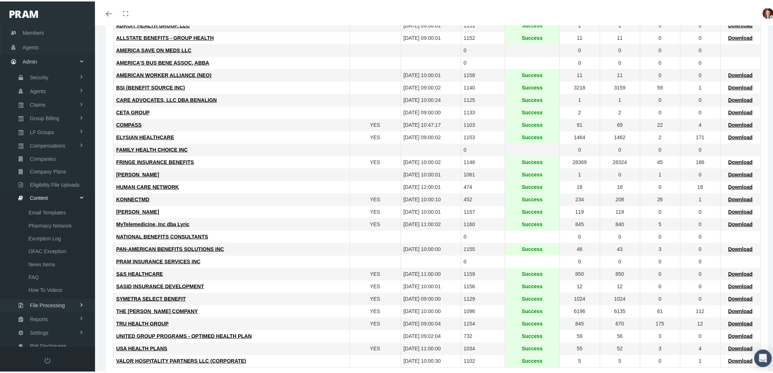
scroll to position [125, 0]
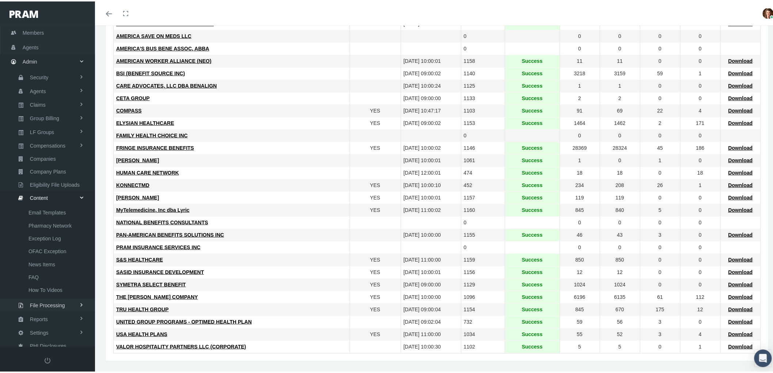
click at [81, 298] on span at bounding box center [81, 303] width 5 height 12
click at [72, 313] on link "Reports" at bounding box center [47, 316] width 95 height 13
click at [81, 324] on span at bounding box center [81, 330] width 5 height 12
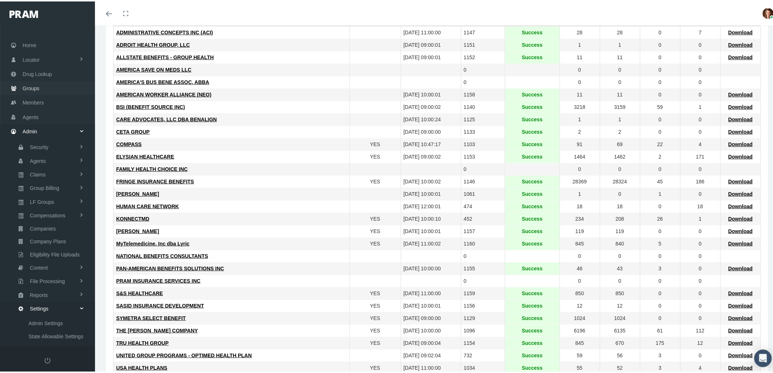
scroll to position [44, 0]
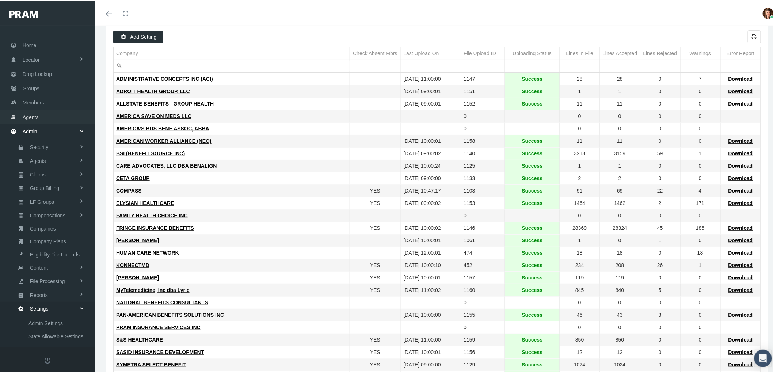
click at [31, 113] on span "Agents" at bounding box center [31, 116] width 16 height 14
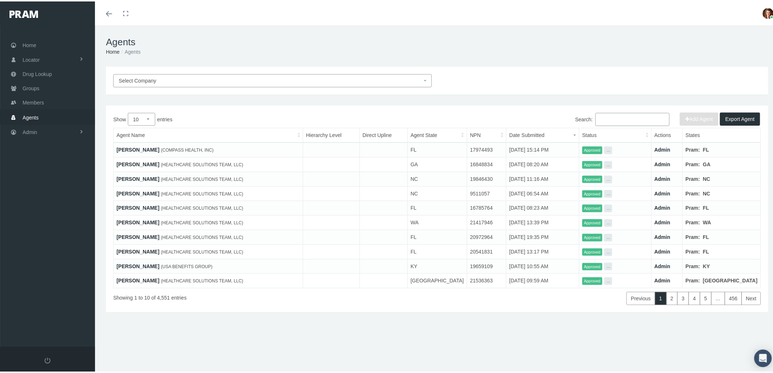
click at [608, 117] on input "Search:" at bounding box center [632, 117] width 74 height 13
type input "i"
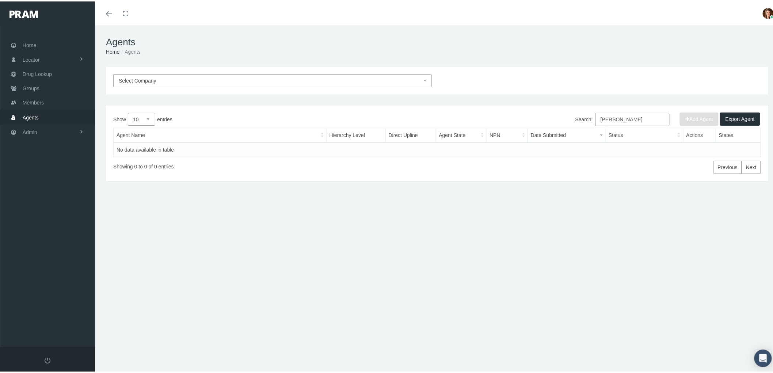
drag, startPoint x: 638, startPoint y: 119, endPoint x: 564, endPoint y: 112, distance: 75.2
click at [568, 112] on div "Search: michael leb" at bounding box center [599, 118] width 324 height 15
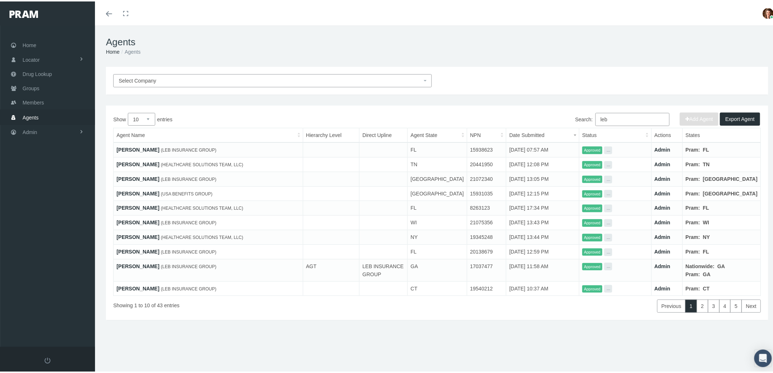
type input "leb"
click at [148, 119] on select "10 25 50 100" at bounding box center [141, 117] width 27 height 13
select select "100"
click at [128, 111] on select "10 25 50 100" at bounding box center [141, 117] width 27 height 13
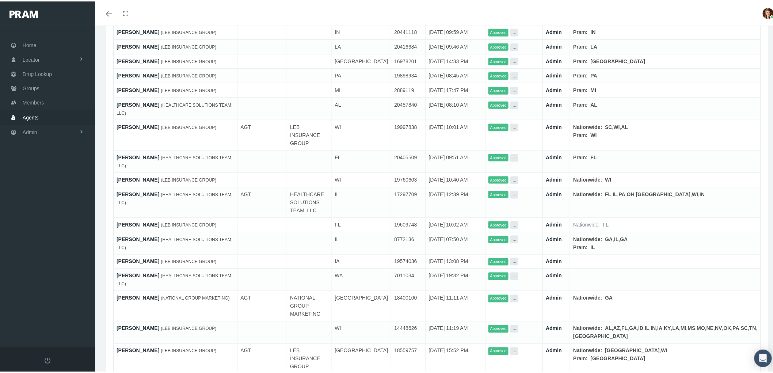
scroll to position [365, 0]
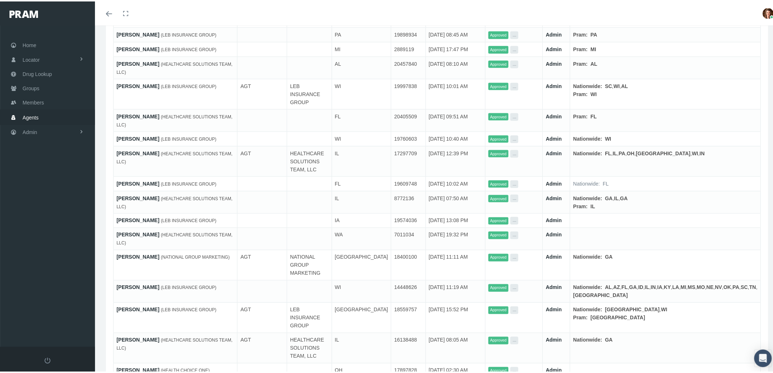
click at [125, 283] on link "[PERSON_NAME]" at bounding box center [137, 286] width 43 height 6
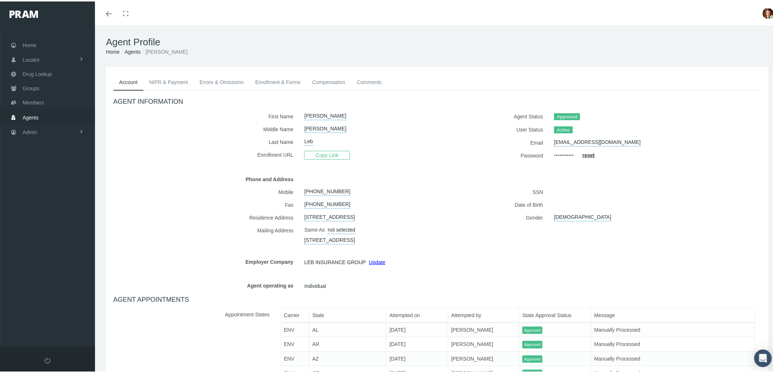
click at [164, 73] on link "NIPR & Payment" at bounding box center [169, 81] width 50 height 16
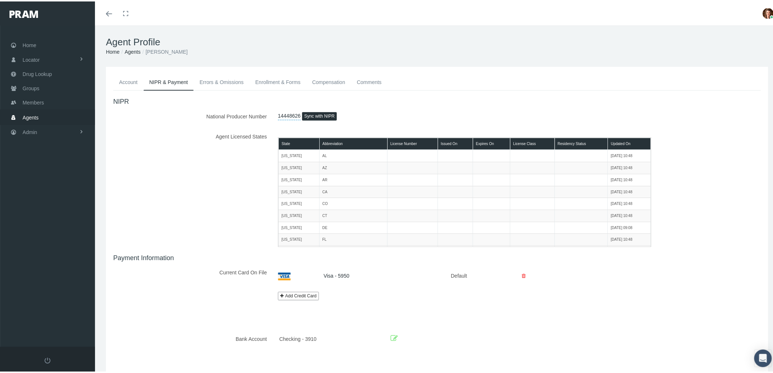
click at [220, 80] on link "Errors & Omissions" at bounding box center [222, 81] width 56 height 16
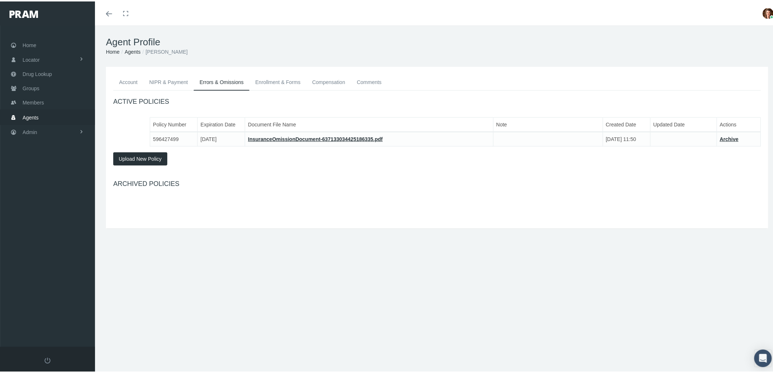
click at [275, 76] on link "Enrollment & Forms" at bounding box center [277, 81] width 57 height 16
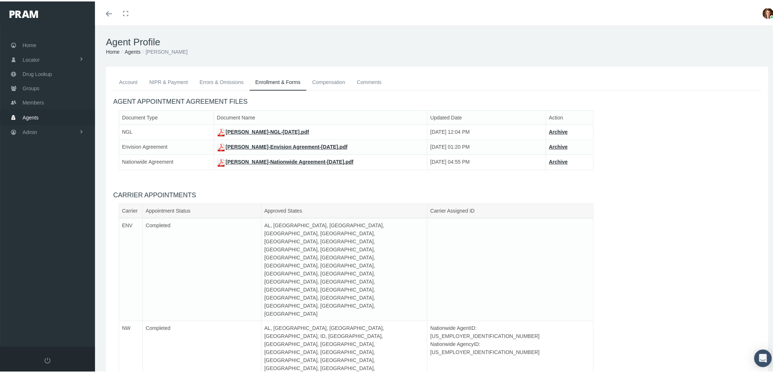
click at [320, 82] on link "Compensation" at bounding box center [328, 81] width 45 height 16
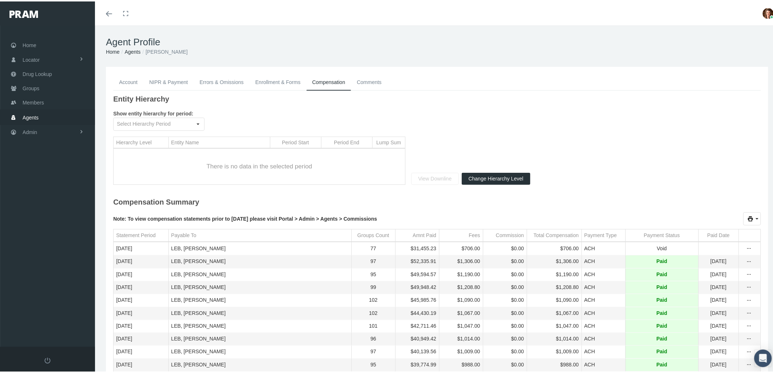
click at [357, 82] on link "Comments" at bounding box center [369, 81] width 37 height 16
